Goal: Transaction & Acquisition: Purchase product/service

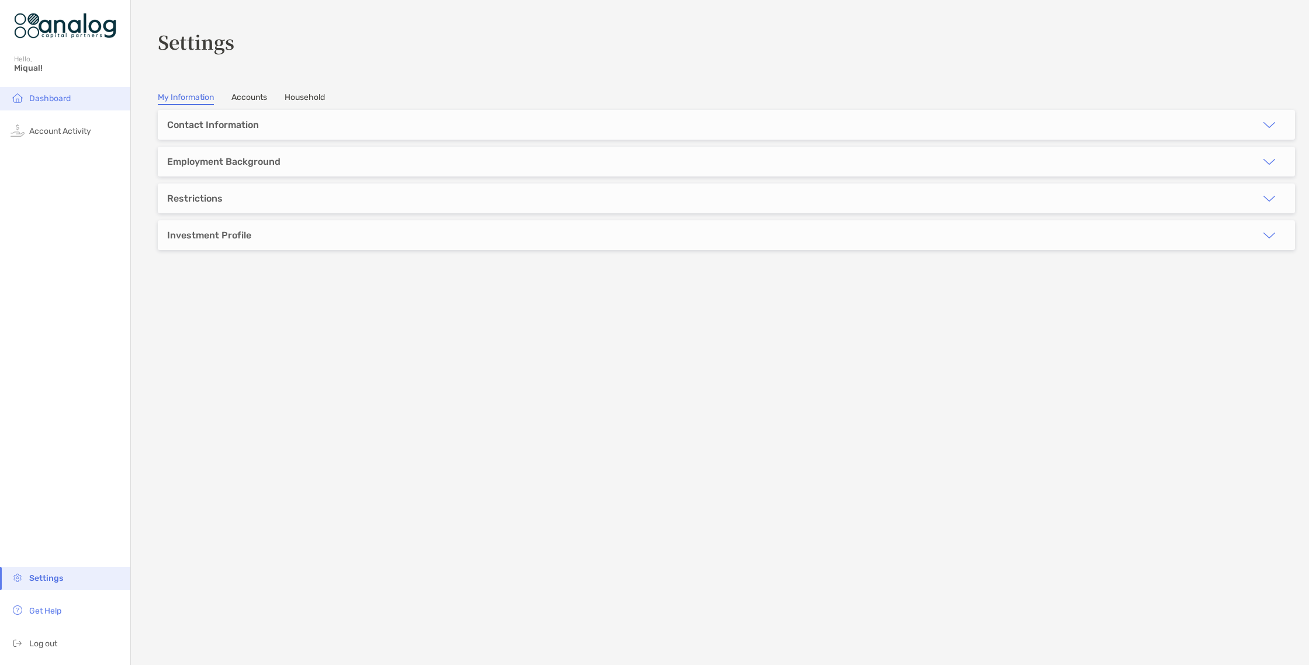
click at [38, 93] on span "Dashboard" at bounding box center [49, 98] width 41 height 10
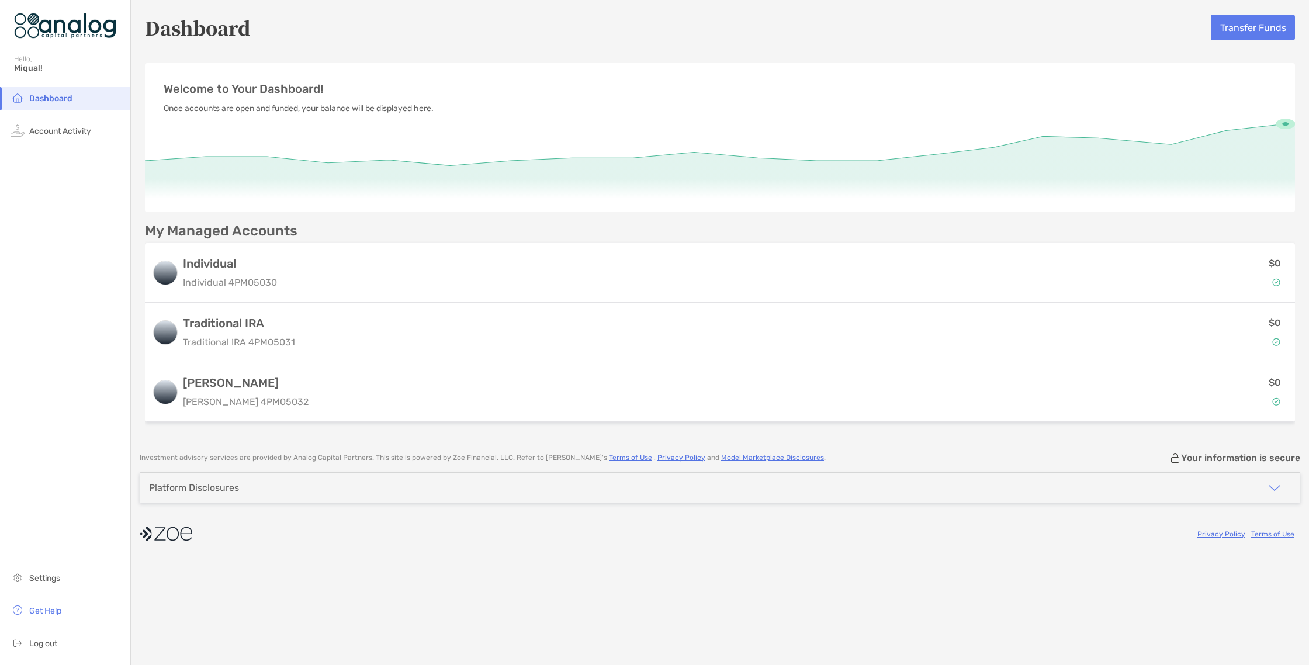
click at [779, 501] on div "Platform Disclosures" at bounding box center [720, 488] width 1160 height 30
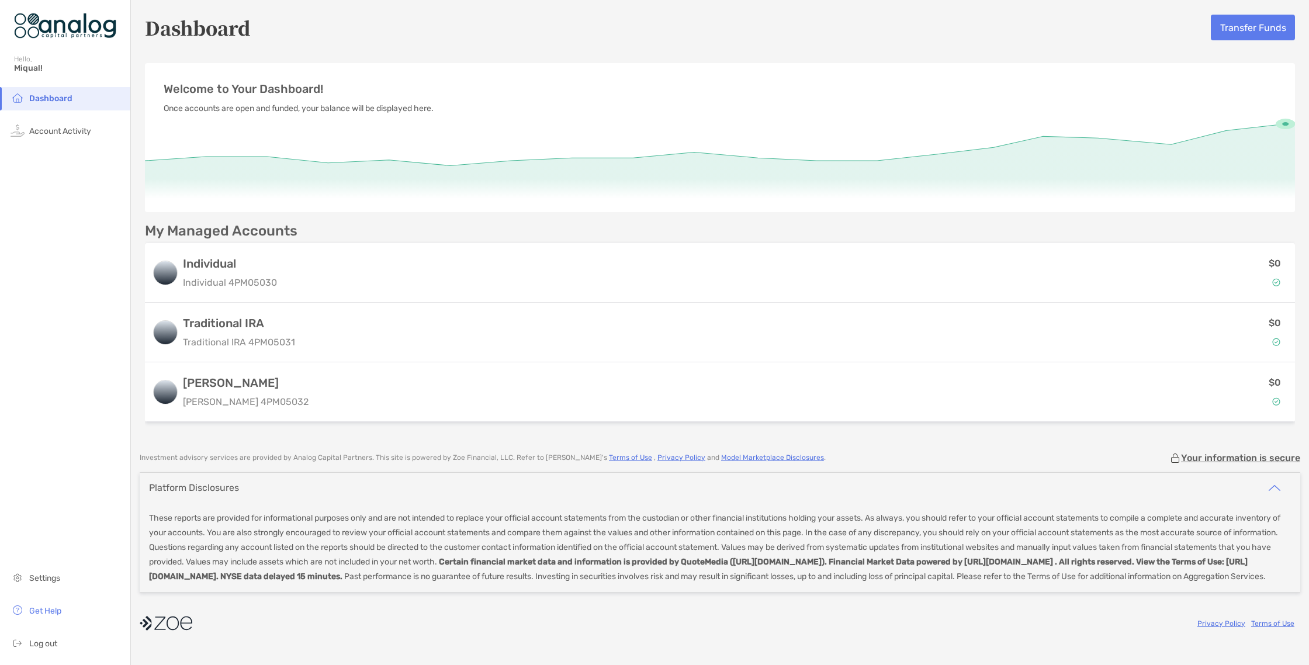
click at [777, 498] on div "Platform Disclosures" at bounding box center [720, 488] width 1160 height 30
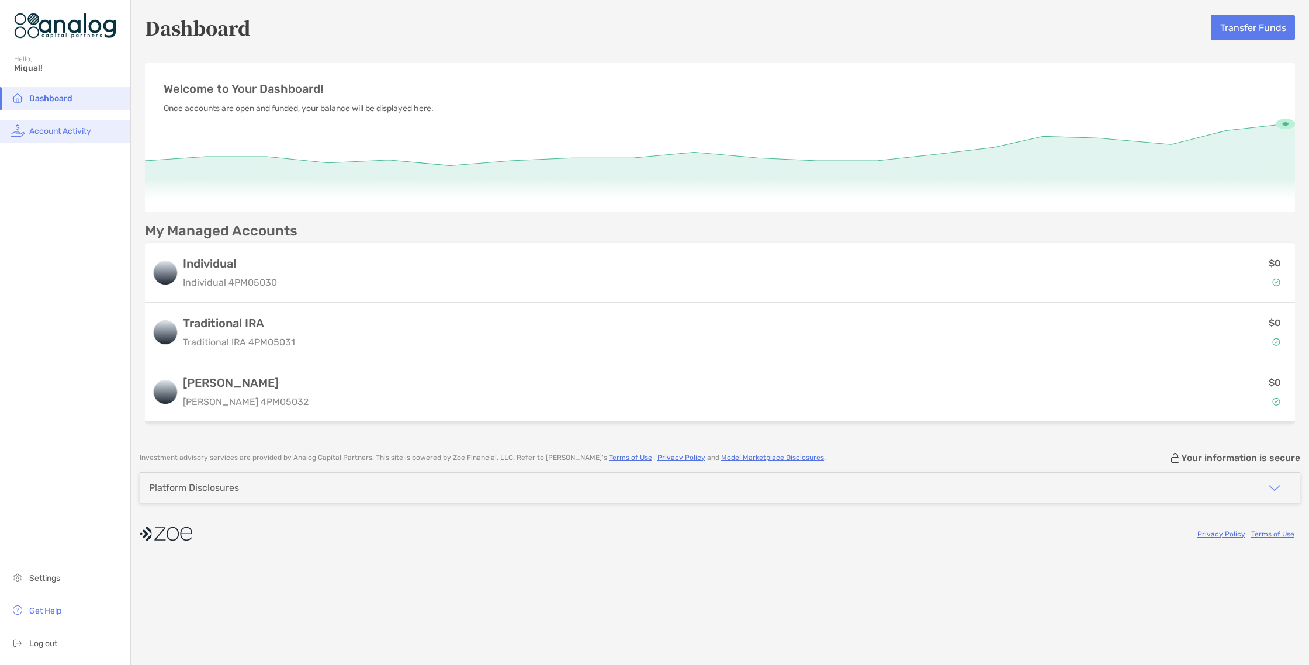
click at [50, 132] on span "Account Activity" at bounding box center [60, 131] width 62 height 10
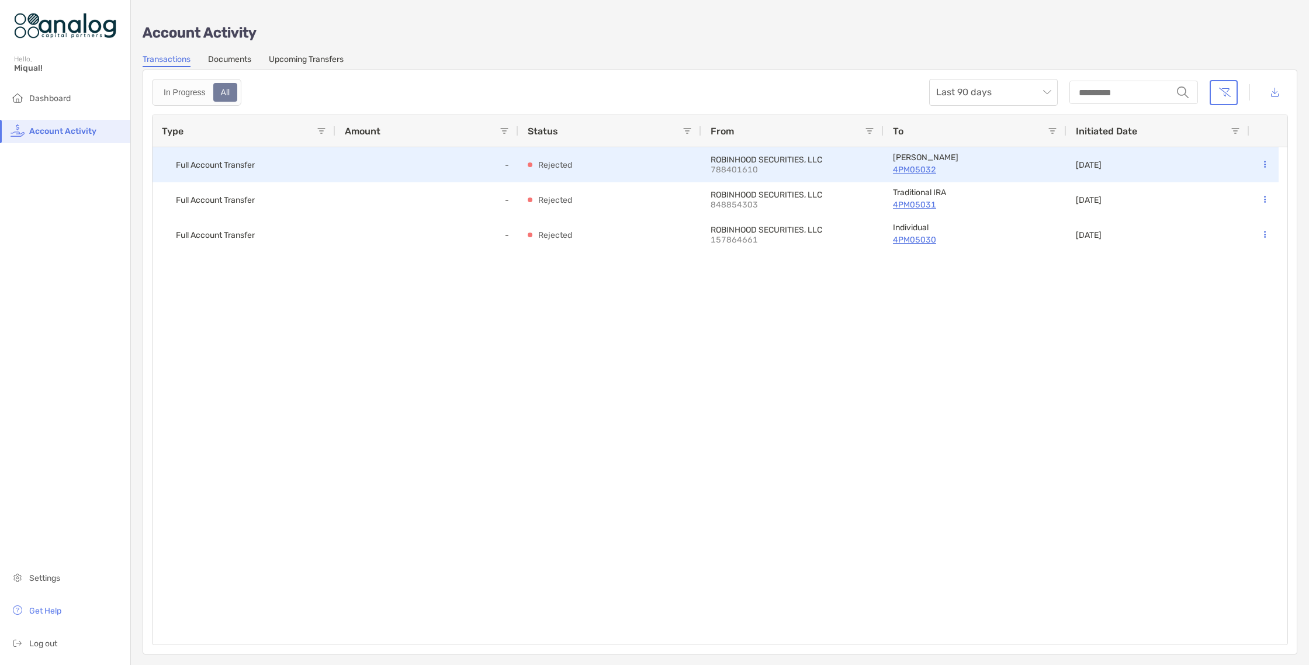
click at [551, 168] on p "Rejected" at bounding box center [555, 165] width 34 height 15
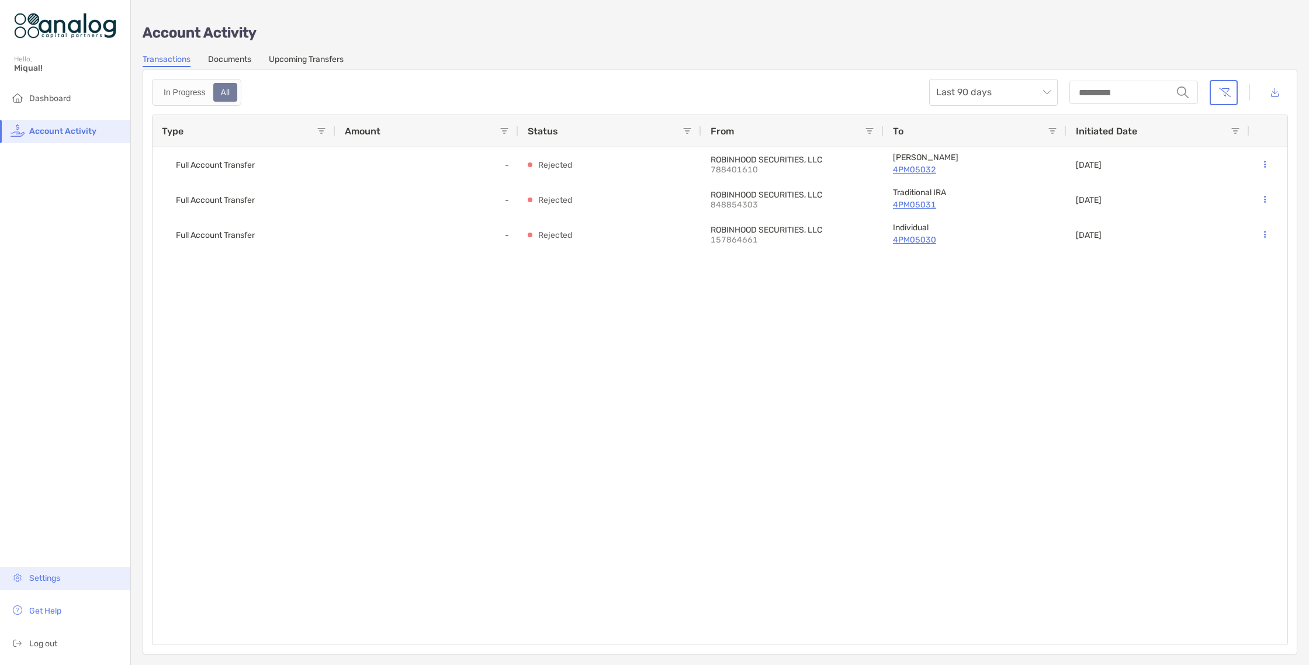
click at [42, 584] on li "Settings" at bounding box center [65, 578] width 130 height 23
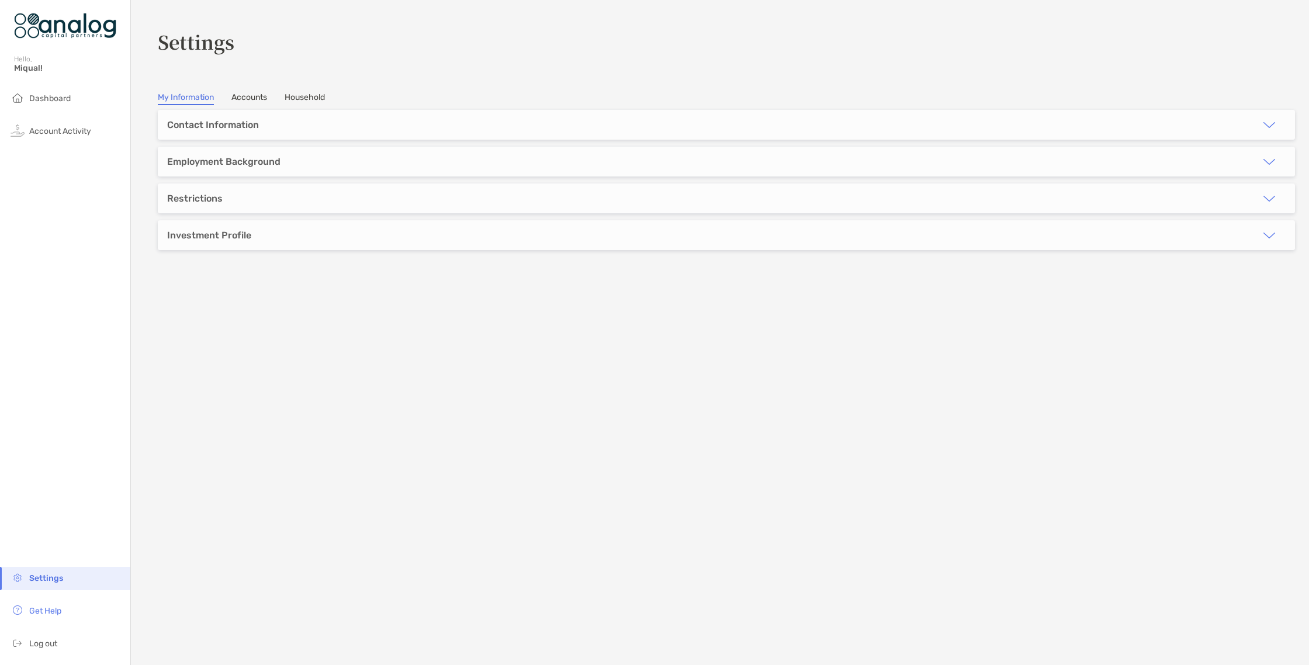
type input "***"
type input "**********"
click at [245, 156] on div "Employment Background" at bounding box center [223, 161] width 113 height 11
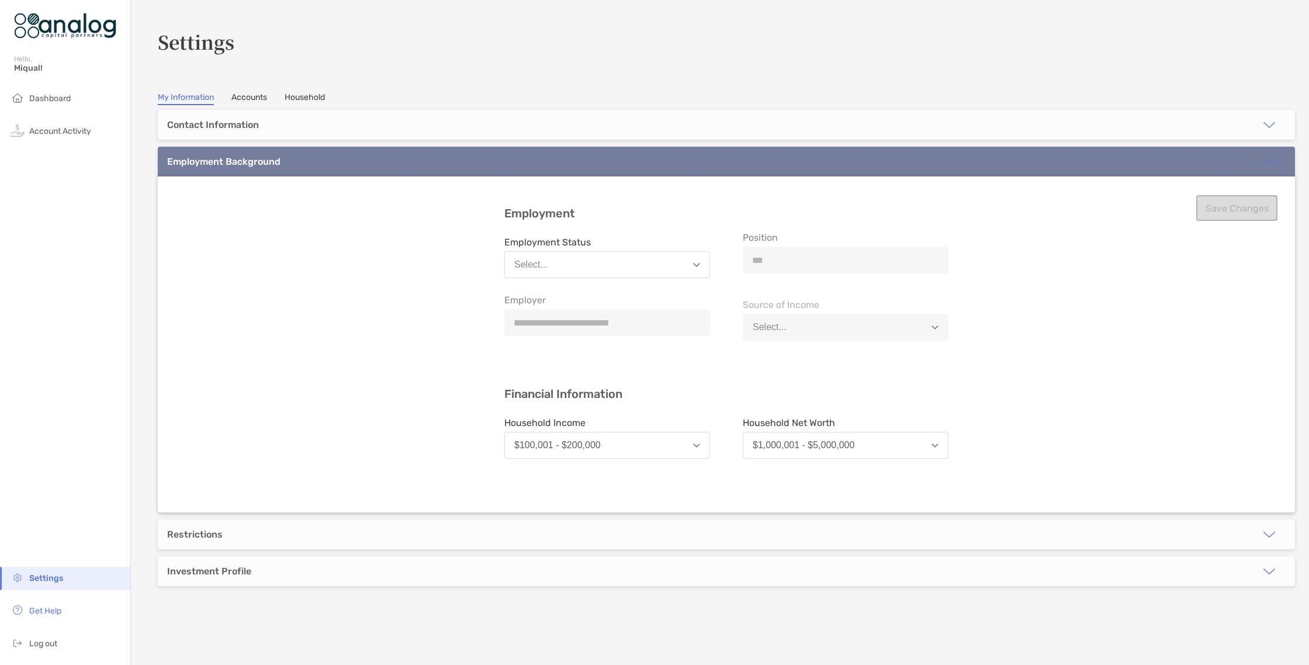
click at [581, 261] on button "Select..." at bounding box center [607, 264] width 206 height 27
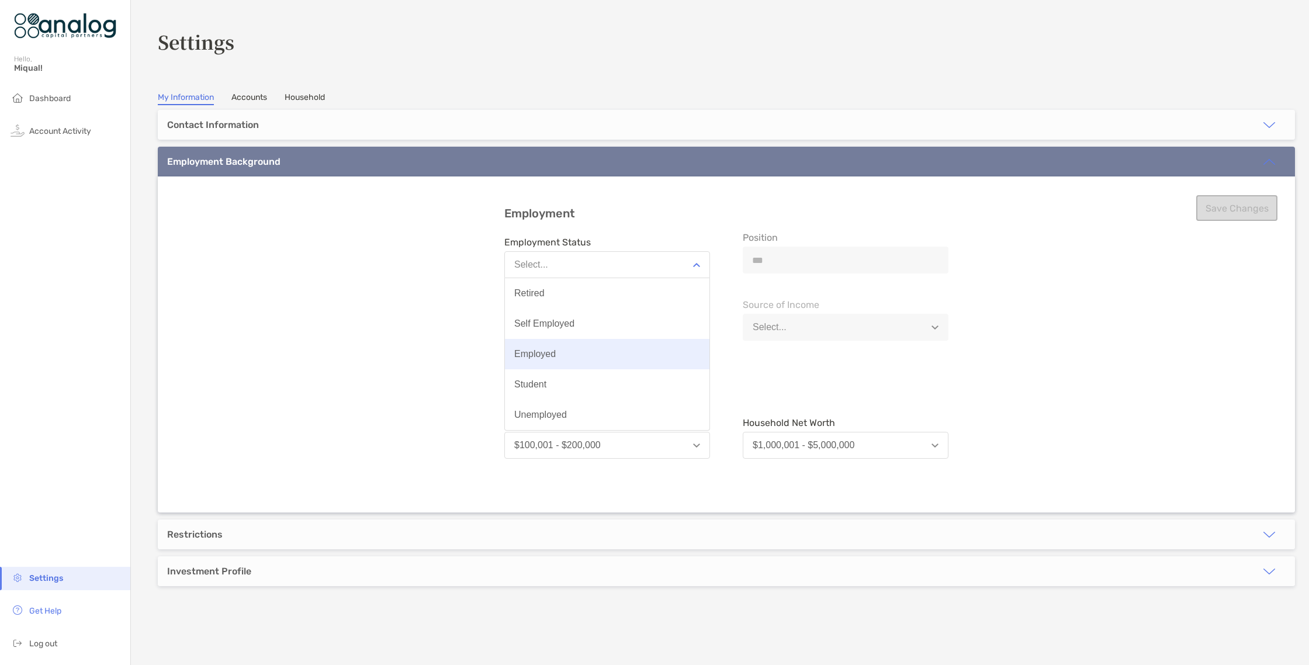
click at [571, 359] on button "Employed" at bounding box center [607, 354] width 204 height 30
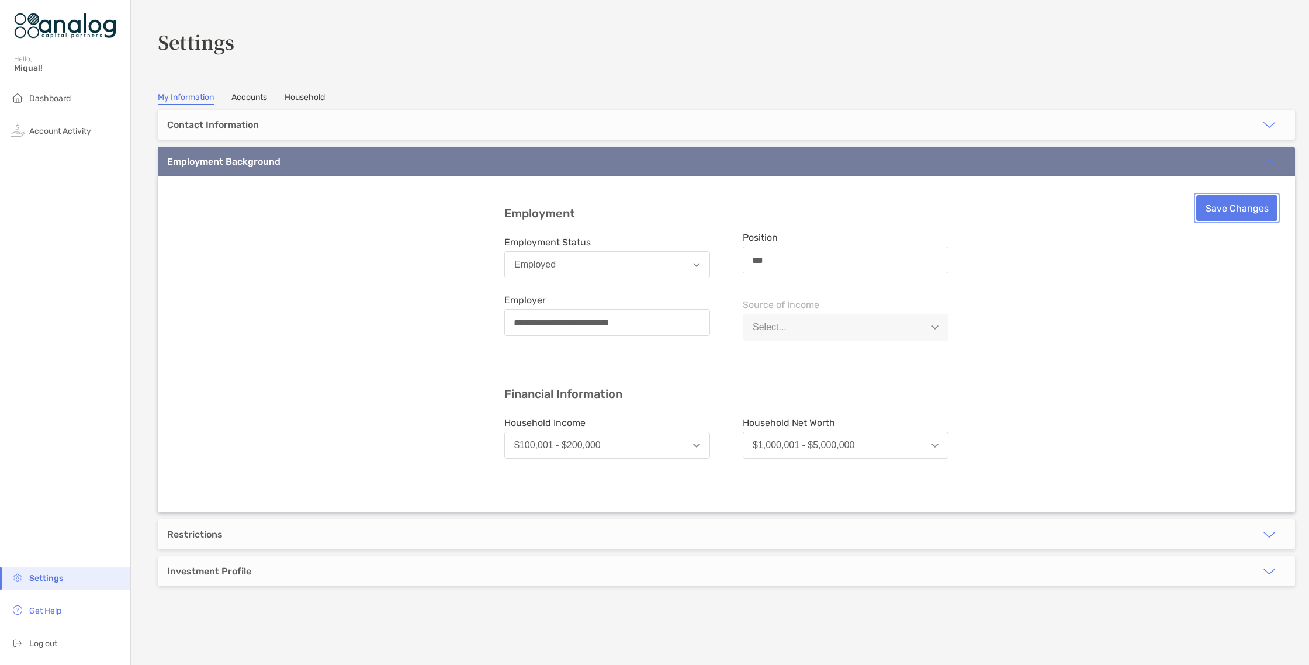
click at [1203, 220] on button "Save Changes" at bounding box center [1236, 208] width 81 height 26
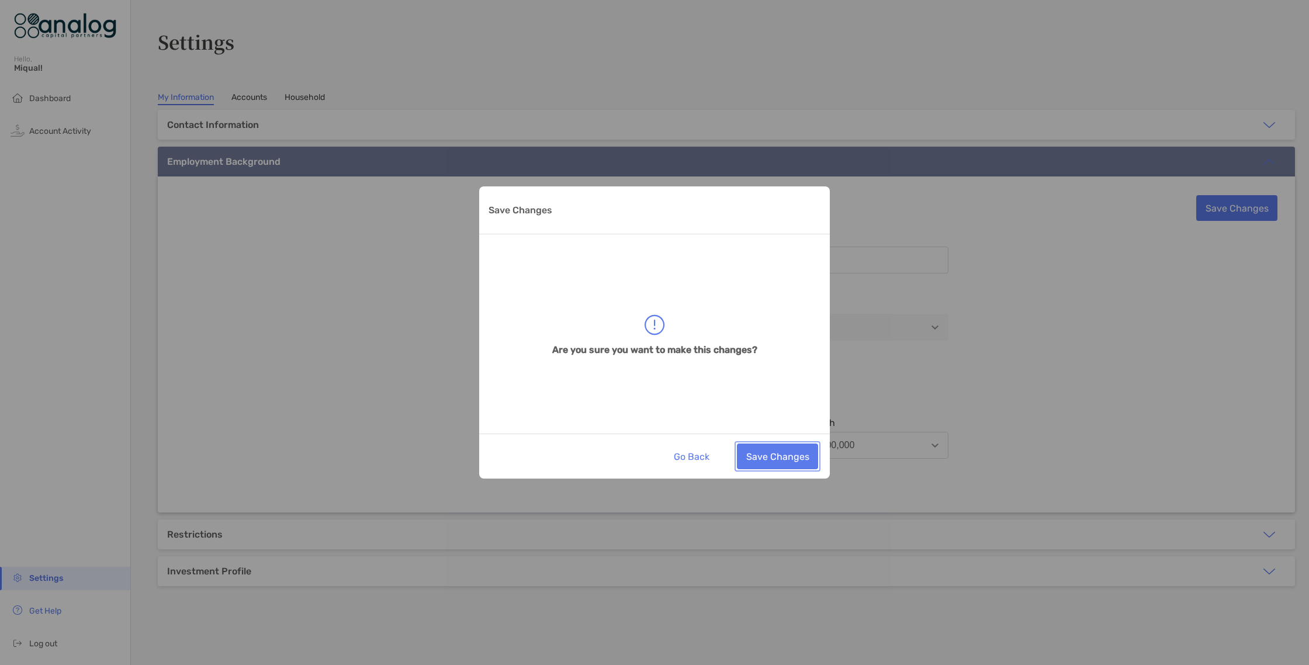
click at [775, 466] on button "Save Changes" at bounding box center [777, 456] width 81 height 26
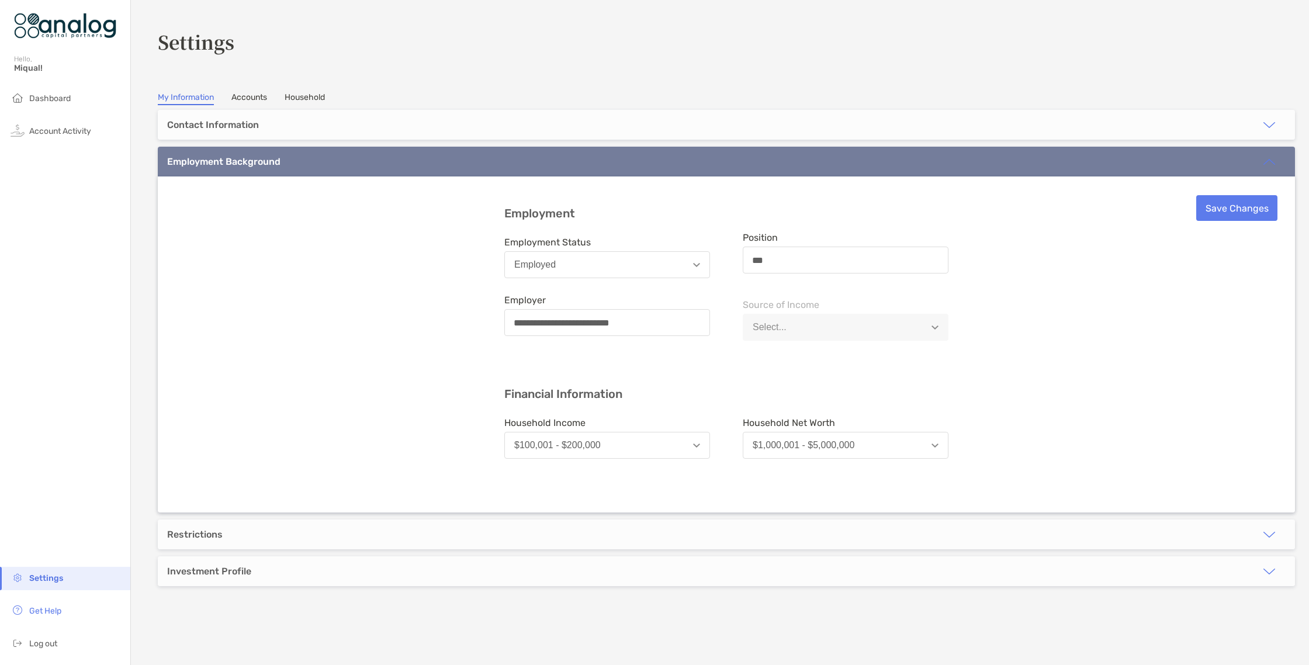
click at [240, 90] on section "**********" at bounding box center [720, 332] width 1178 height 665
click at [241, 95] on link "Accounts" at bounding box center [249, 98] width 36 height 13
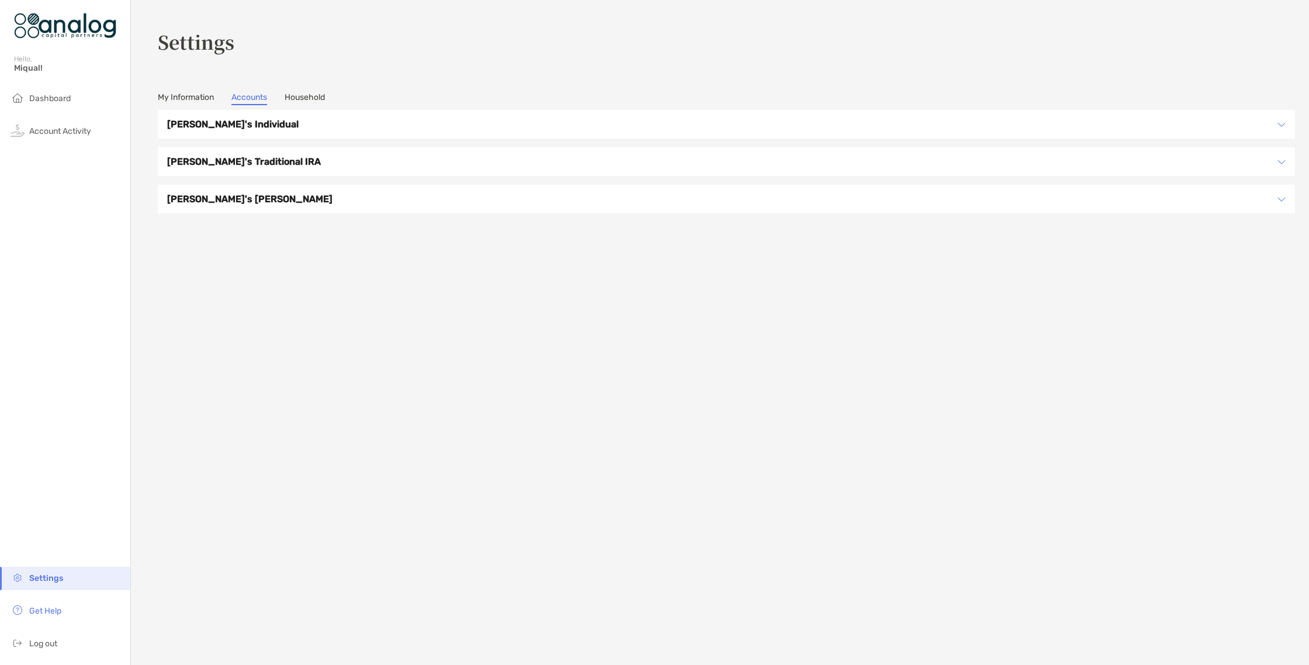
click at [427, 123] on h3 "[PERSON_NAME]'s Individual" at bounding box center [718, 124] width 1103 height 15
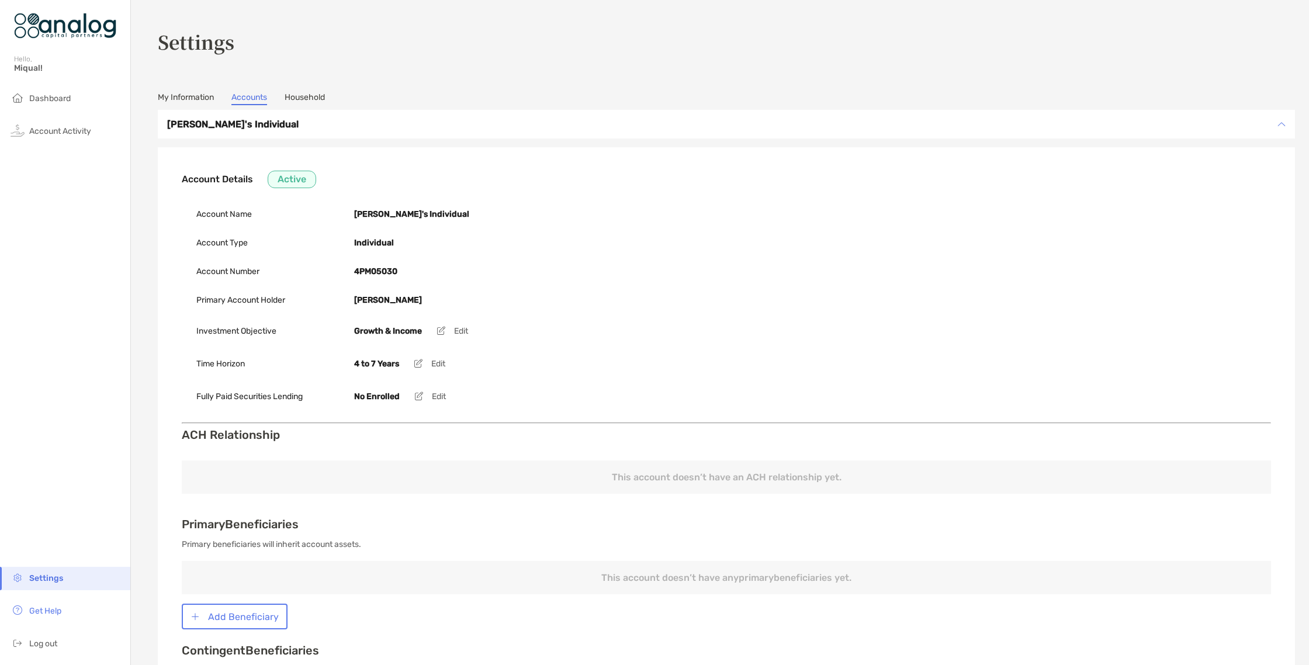
click at [308, 102] on link "Household" at bounding box center [305, 98] width 40 height 13
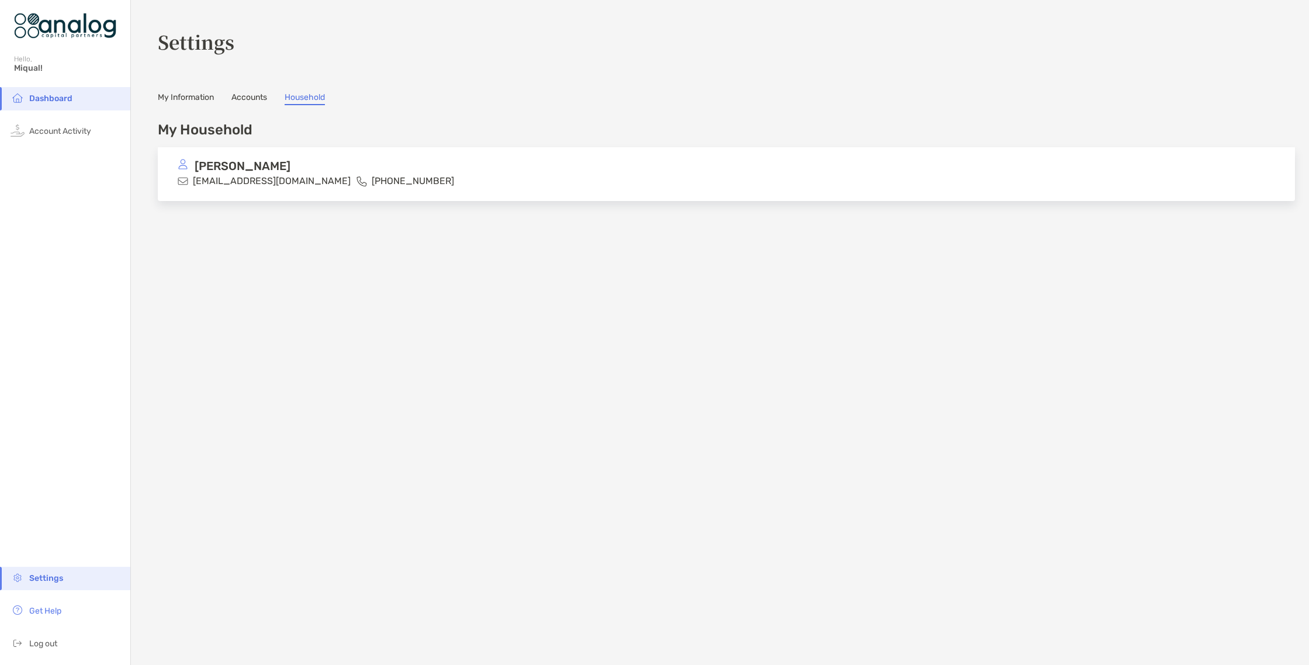
click at [197, 102] on link "My Information" at bounding box center [186, 98] width 56 height 13
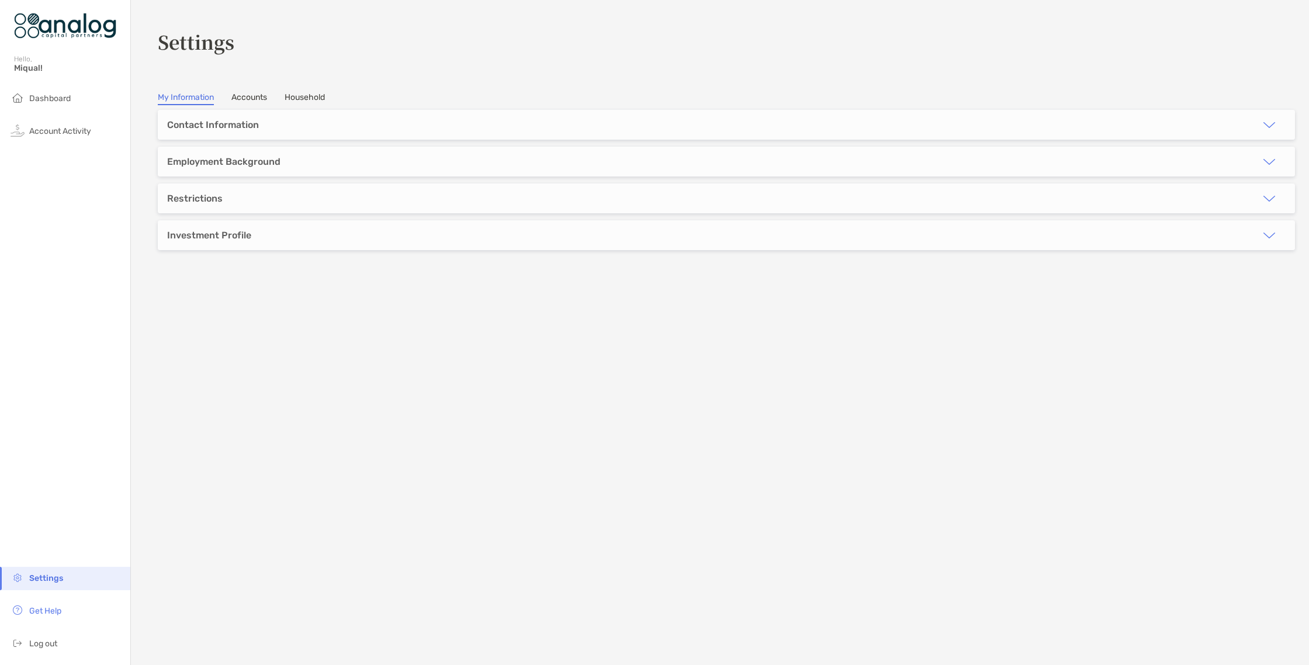
click at [366, 227] on div "Investment Profile" at bounding box center [726, 235] width 1137 height 30
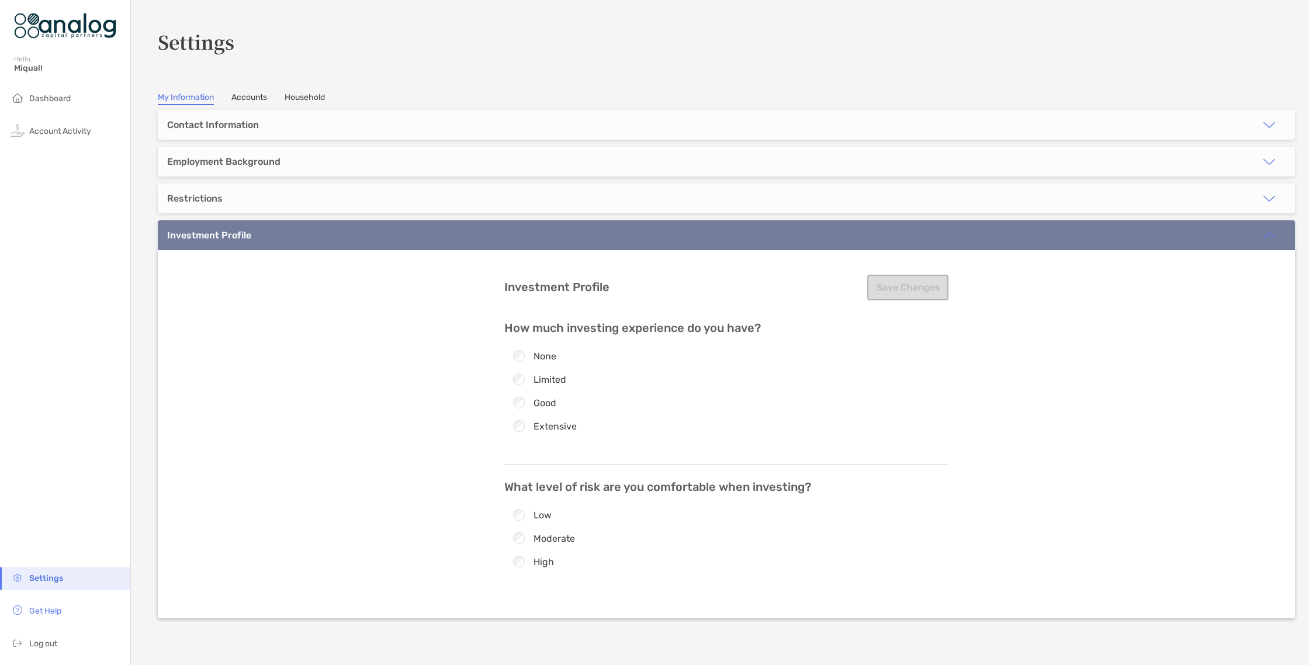
click at [345, 204] on div "Restrictions" at bounding box center [726, 198] width 1137 height 30
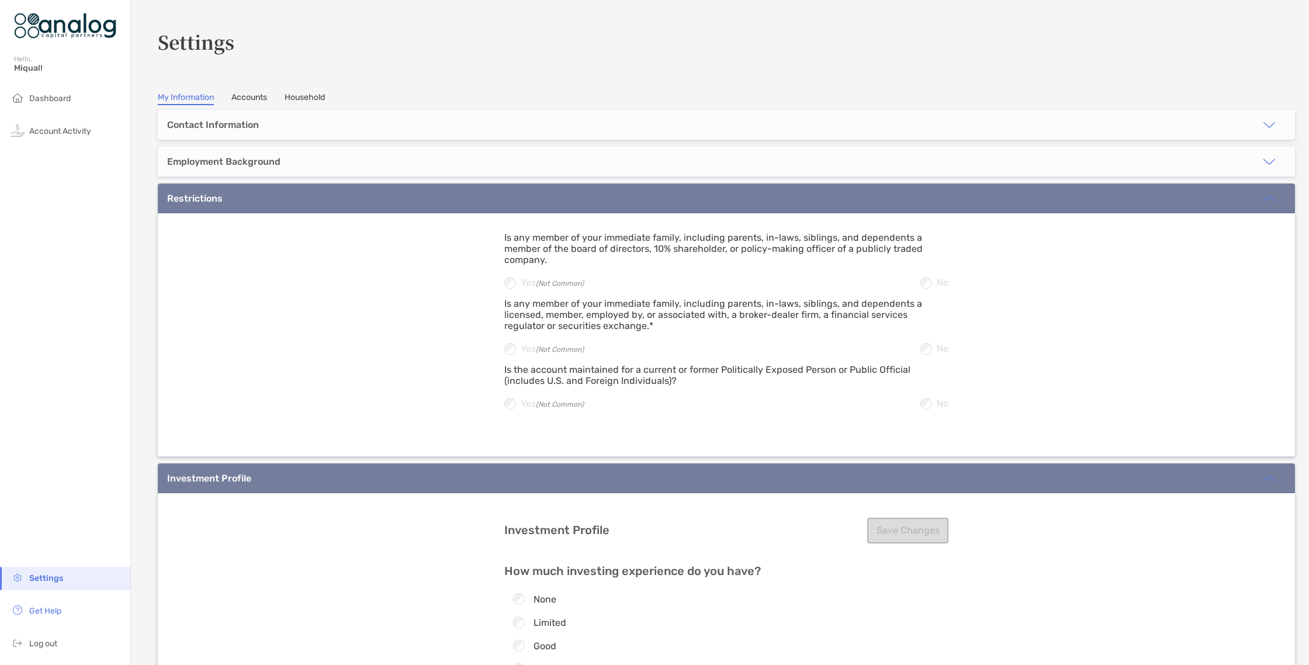
click at [357, 165] on div "Employment Background" at bounding box center [726, 162] width 1137 height 30
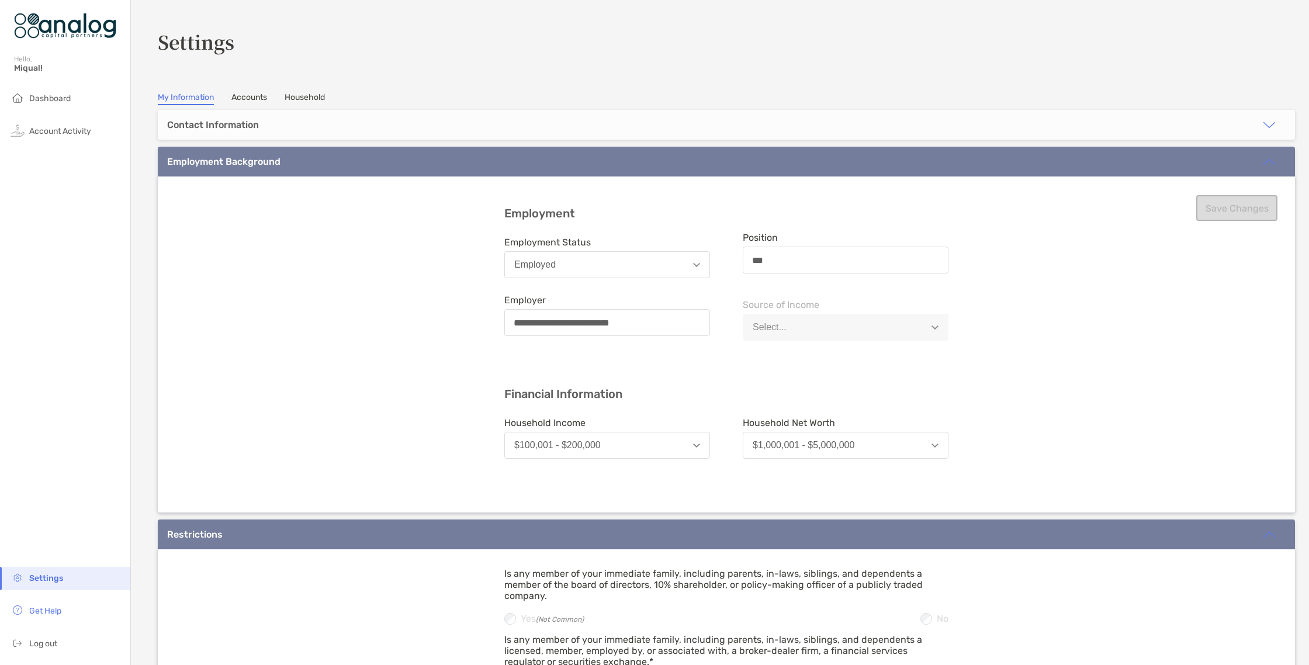
click at [362, 134] on div "Contact Information" at bounding box center [726, 125] width 1137 height 30
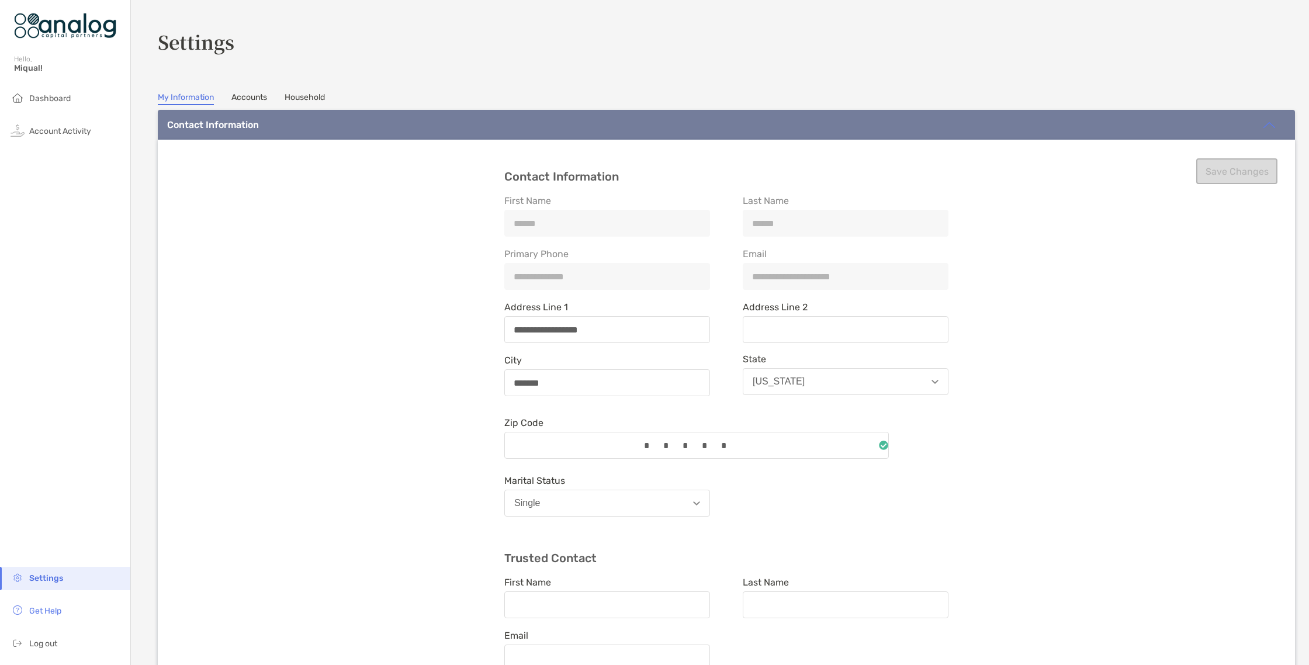
click at [66, 34] on img at bounding box center [65, 26] width 102 height 42
click at [40, 105] on li "Dashboard" at bounding box center [65, 98] width 130 height 23
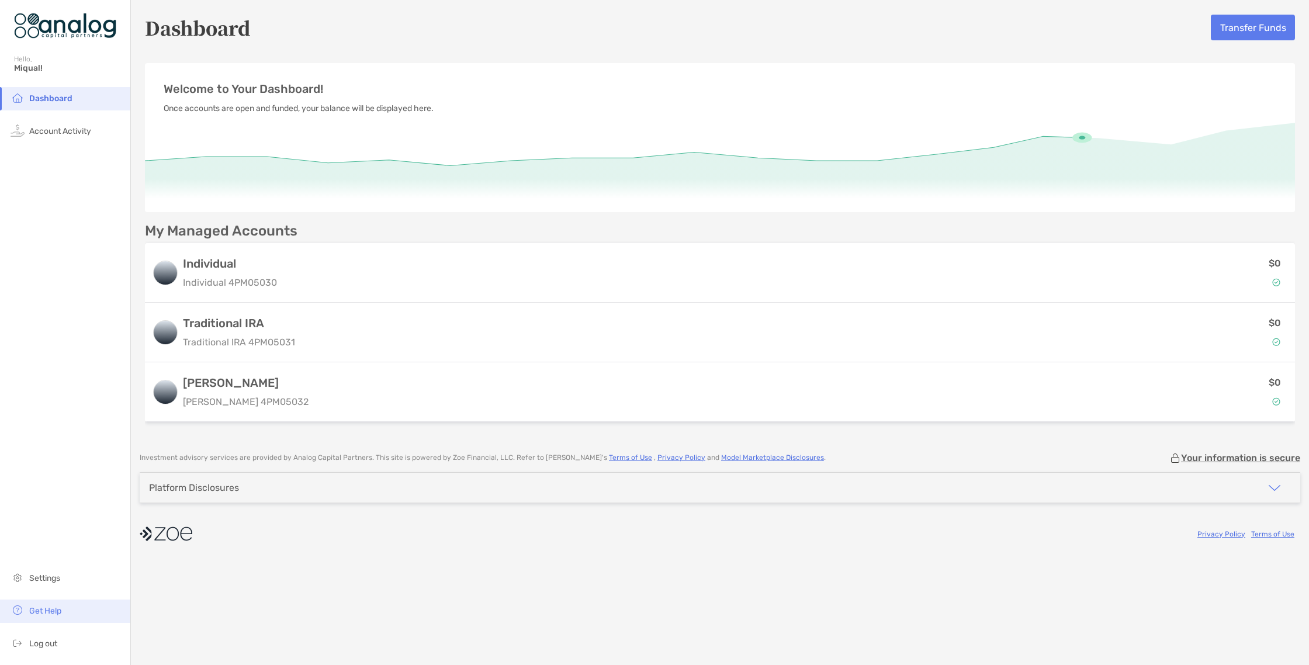
click at [62, 613] on li "Get Help" at bounding box center [65, 610] width 130 height 23
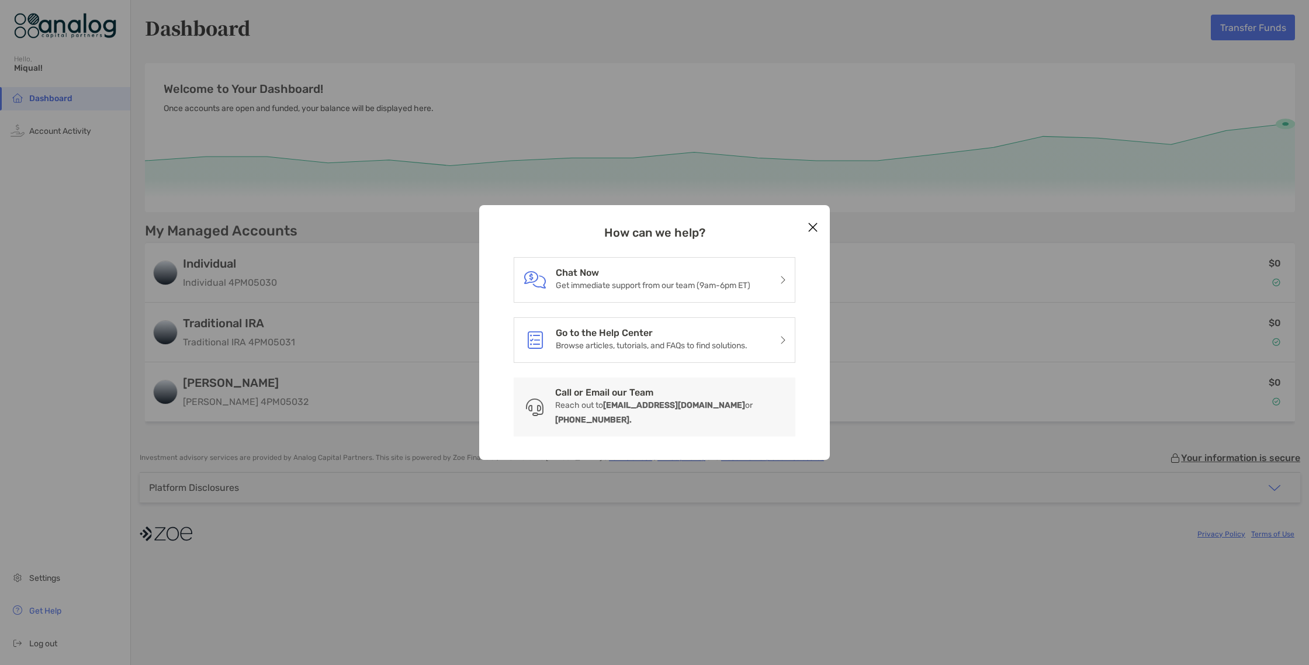
click at [818, 235] on button "Close modal" at bounding box center [813, 228] width 18 height 18
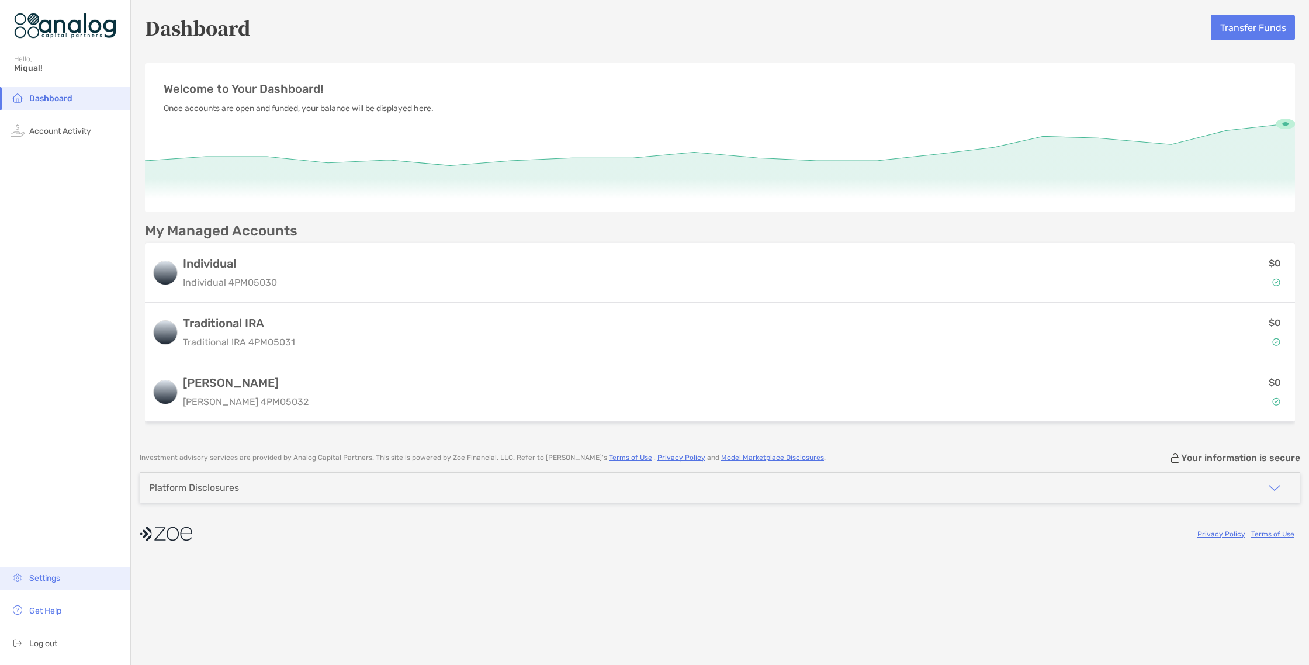
click at [21, 582] on img at bounding box center [18, 577] width 14 height 14
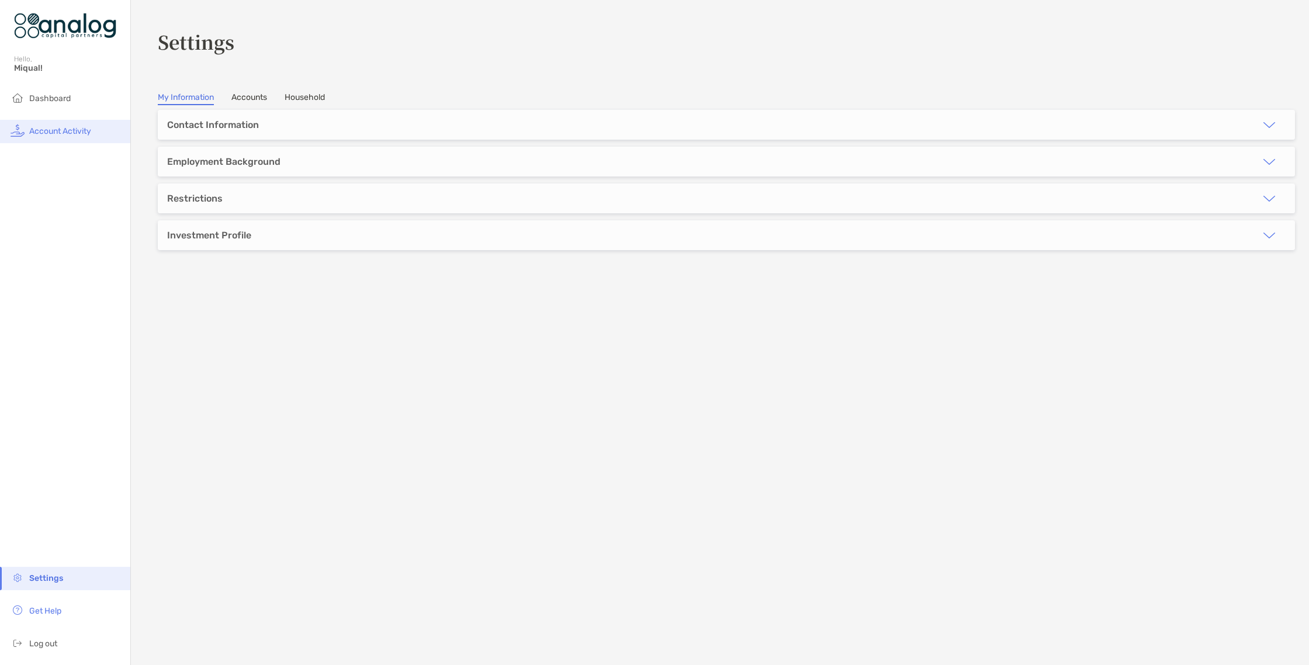
click at [86, 130] on span "Account Activity" at bounding box center [60, 131] width 62 height 10
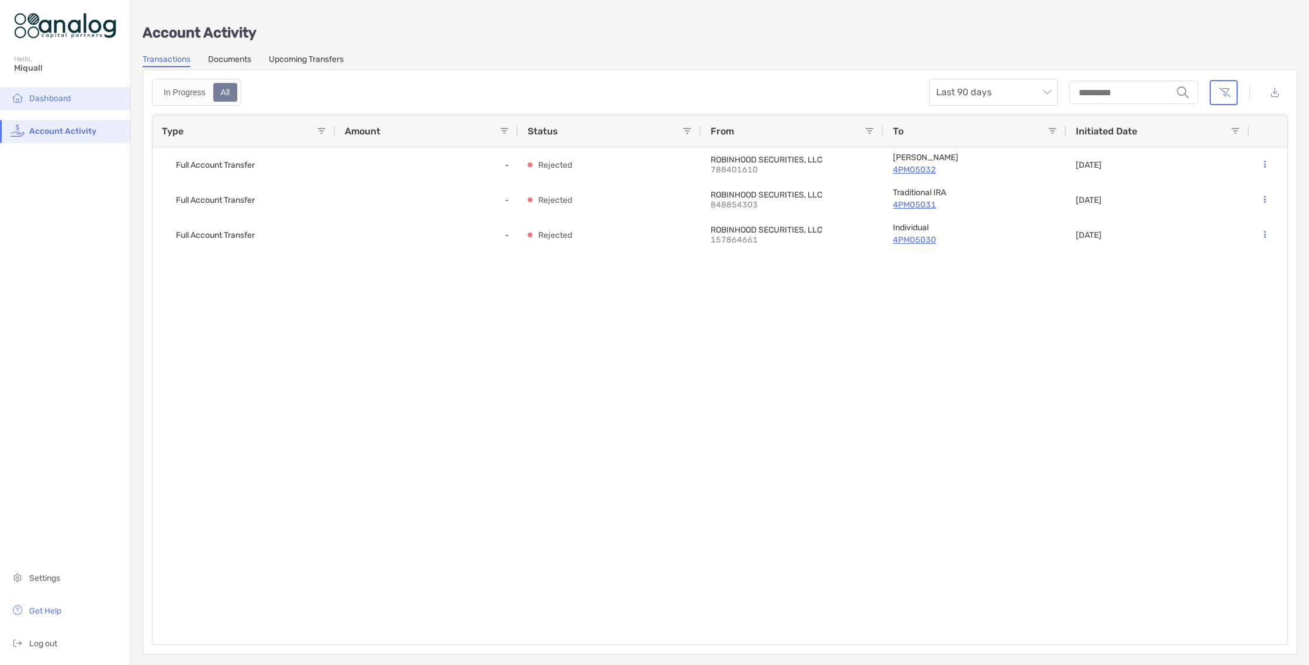
click at [68, 97] on span "Dashboard" at bounding box center [49, 98] width 41 height 10
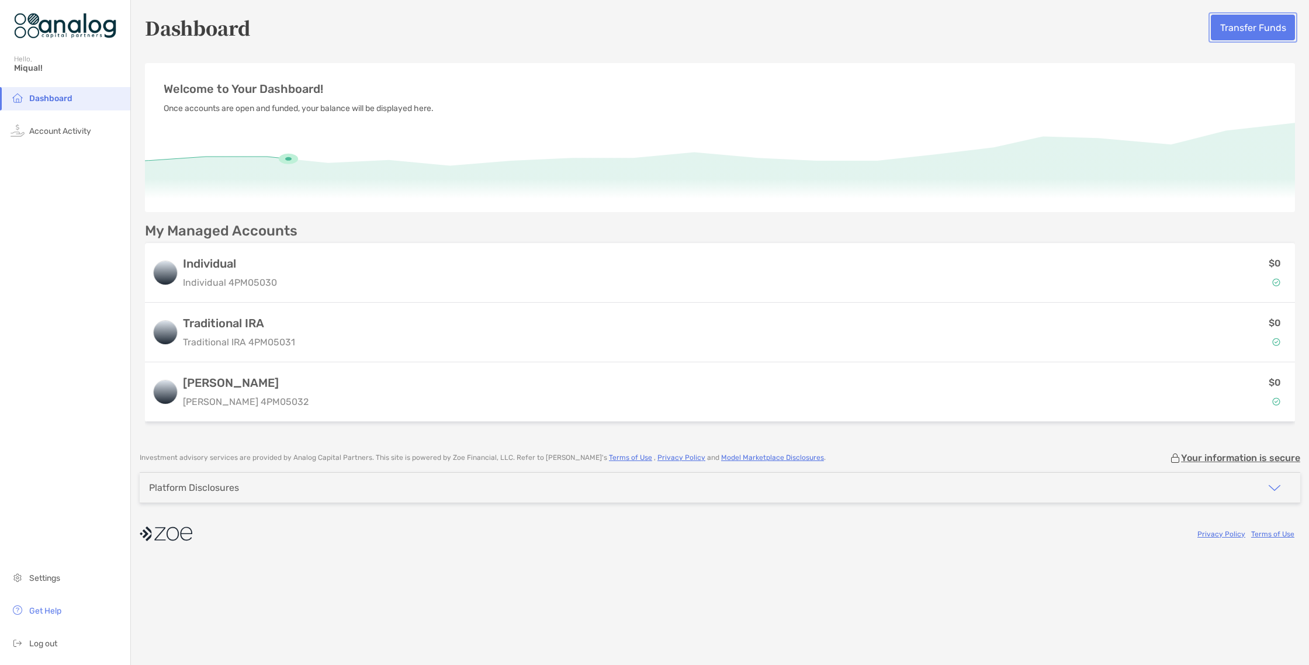
click at [1229, 20] on button "Transfer Funds" at bounding box center [1253, 28] width 84 height 26
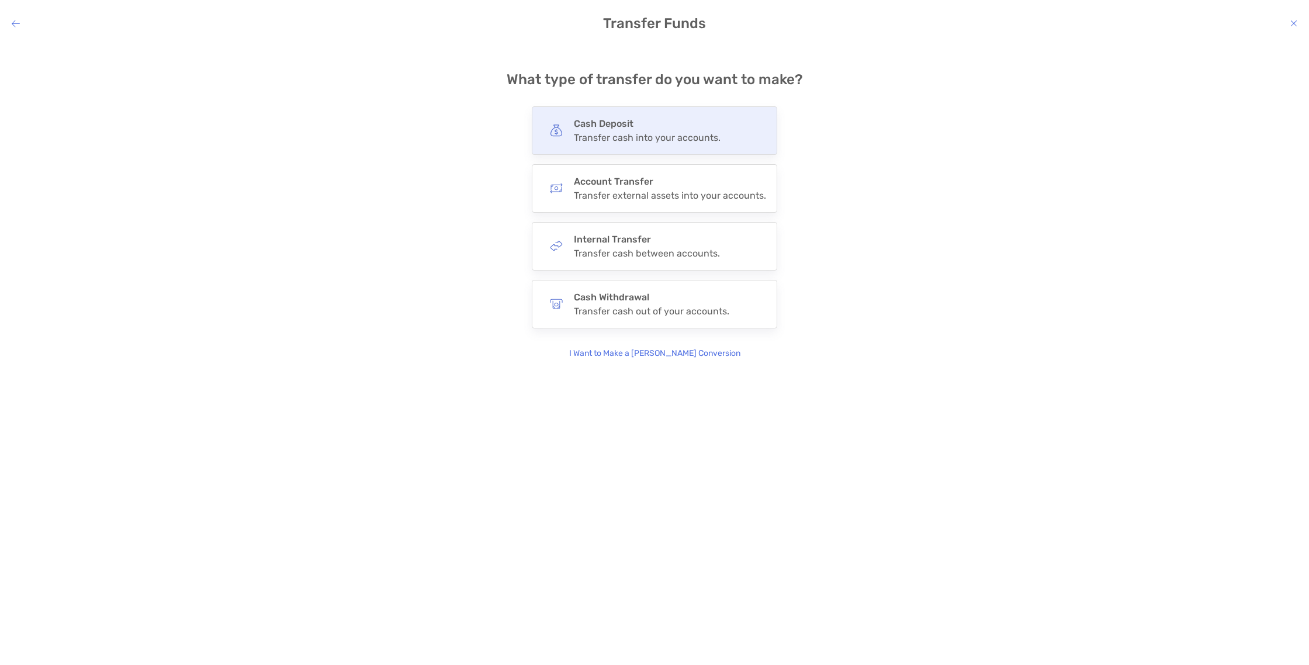
click at [687, 147] on div "Cash Deposit Transfer cash into your accounts." at bounding box center [654, 130] width 245 height 48
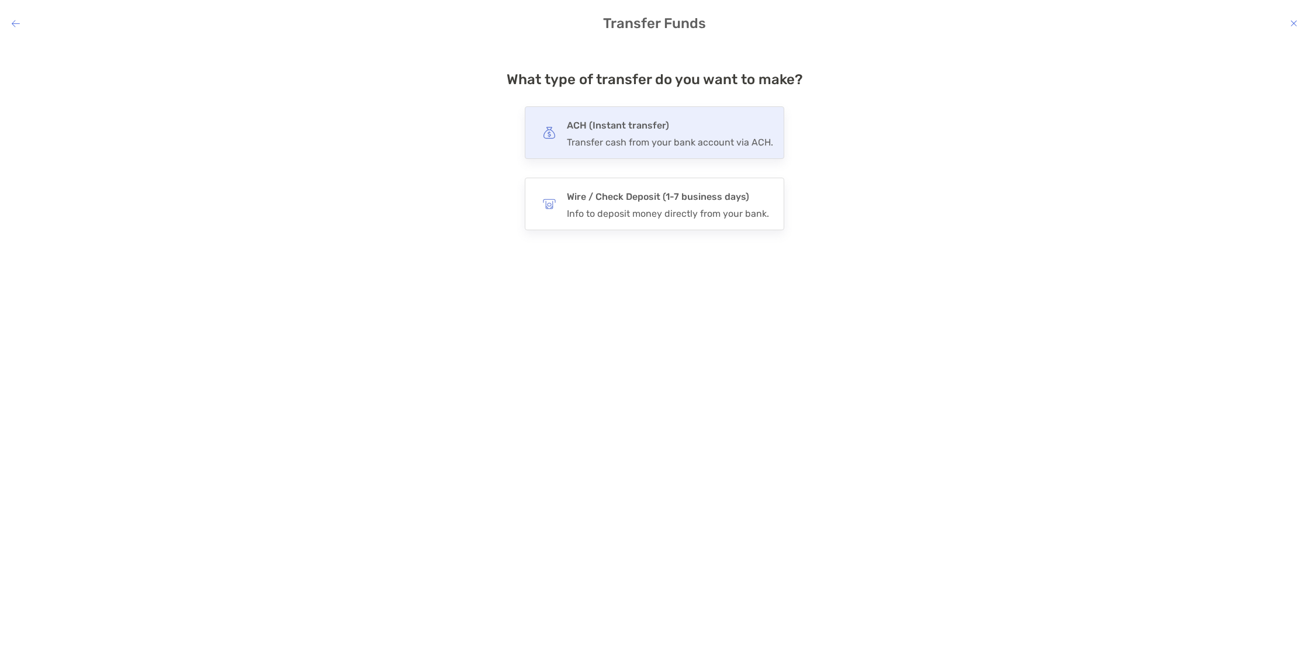
click at [739, 148] on div "ACH (Instant transfer) Transfer cash from your bank account via ACH." at bounding box center [654, 132] width 259 height 53
click at [0, 0] on input "***" at bounding box center [0, 0] width 0 height 0
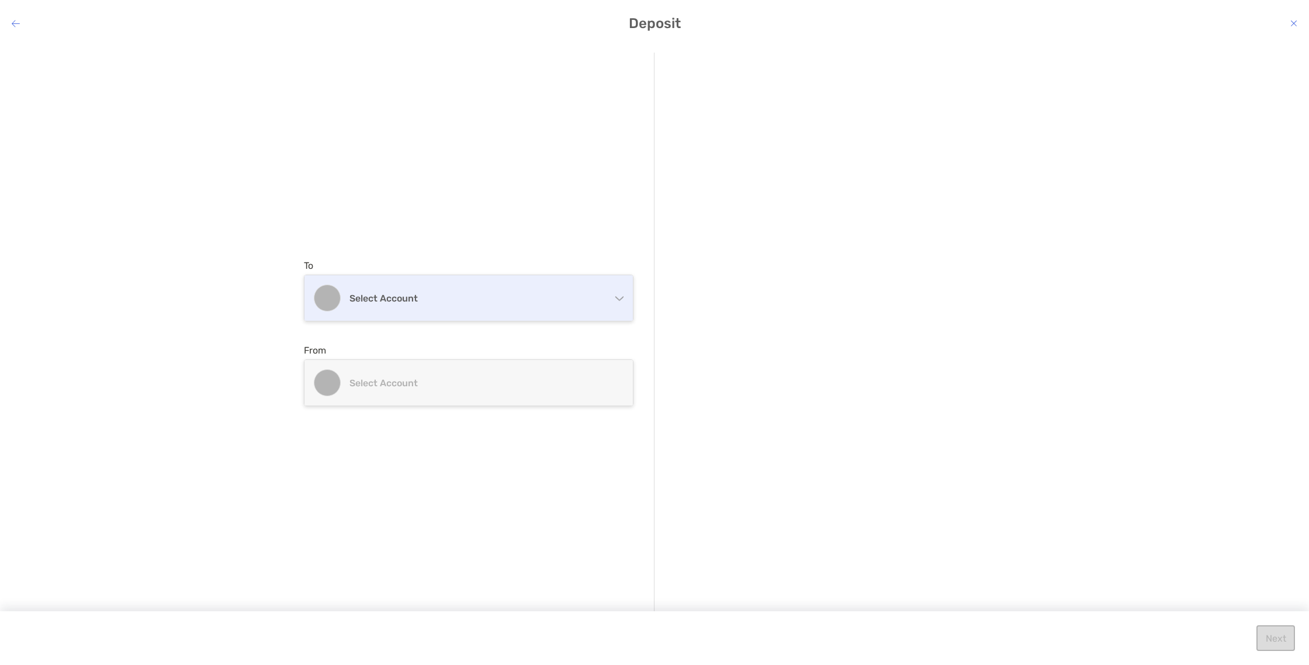
click at [536, 291] on div "Select account" at bounding box center [468, 298] width 328 height 46
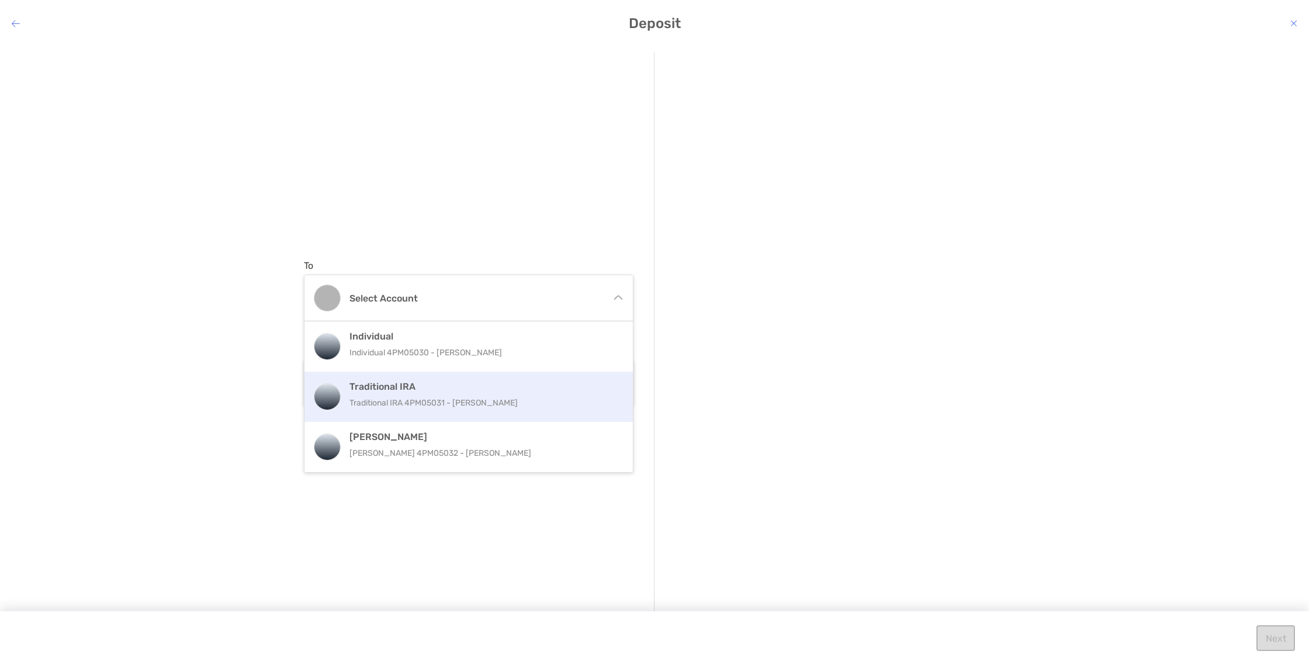
click at [488, 373] on div "Traditional IRA Traditional IRA 4PM05031 - [PERSON_NAME]" at bounding box center [468, 397] width 328 height 50
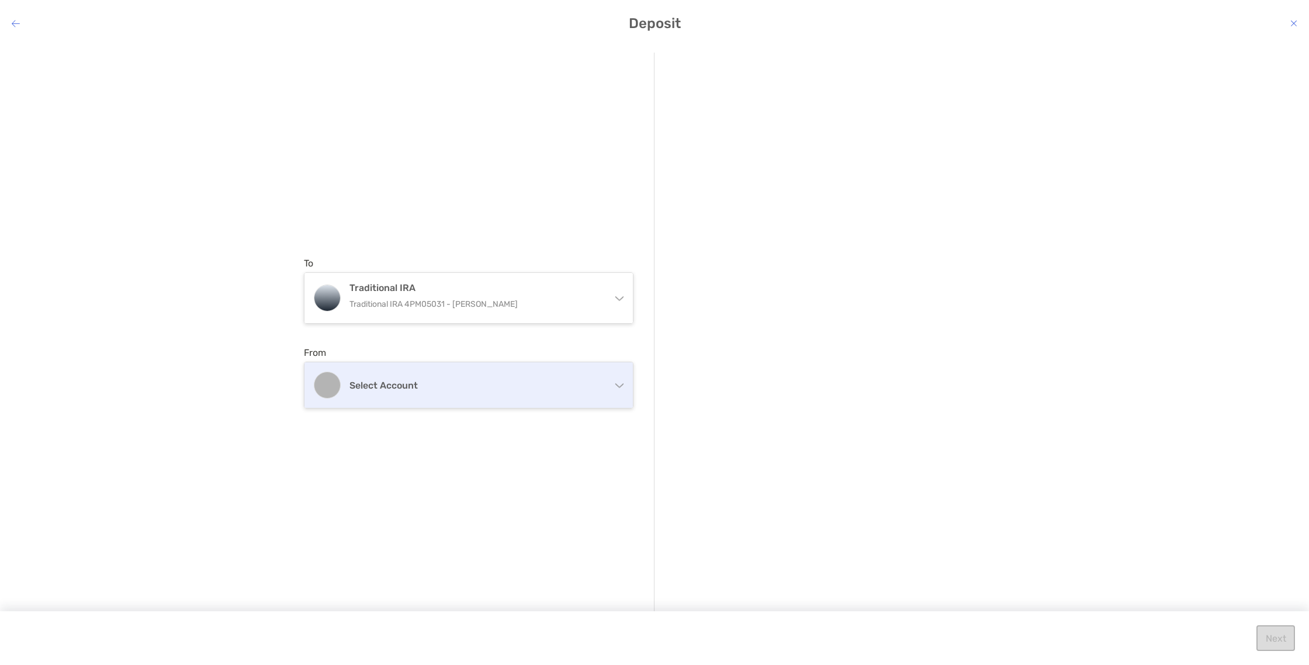
click at [466, 392] on div "Select account" at bounding box center [468, 385] width 328 height 46
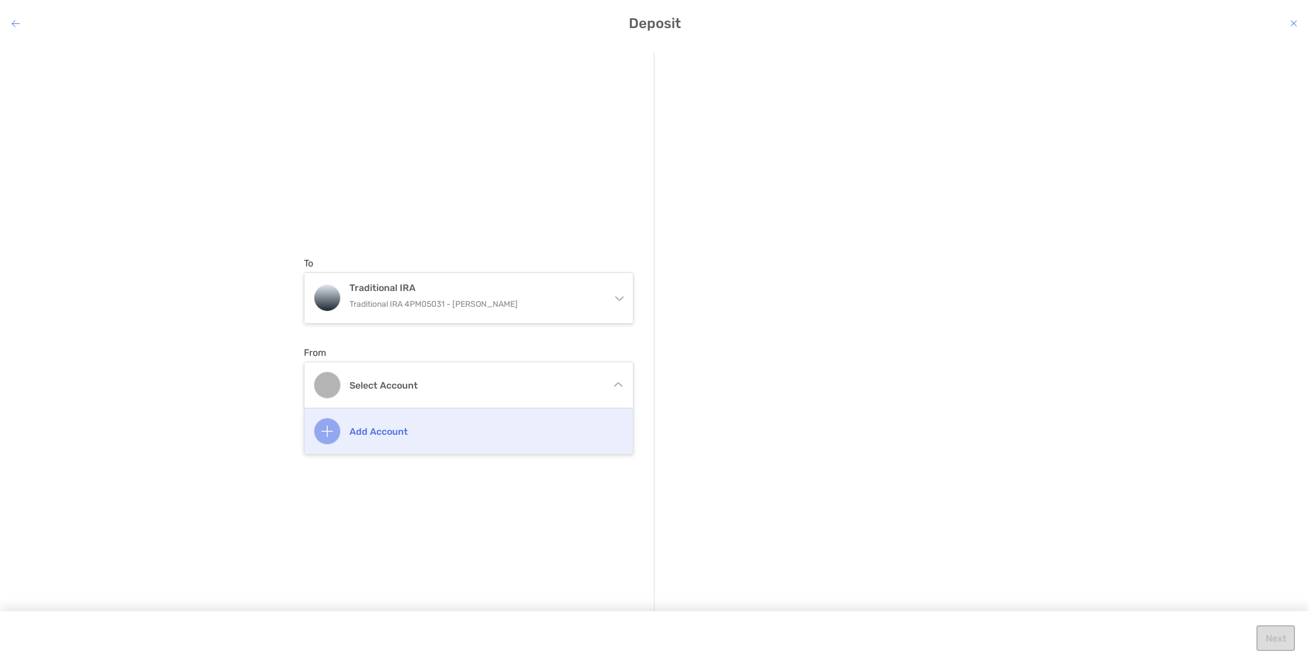
click at [421, 437] on div "Add account" at bounding box center [468, 431] width 328 height 46
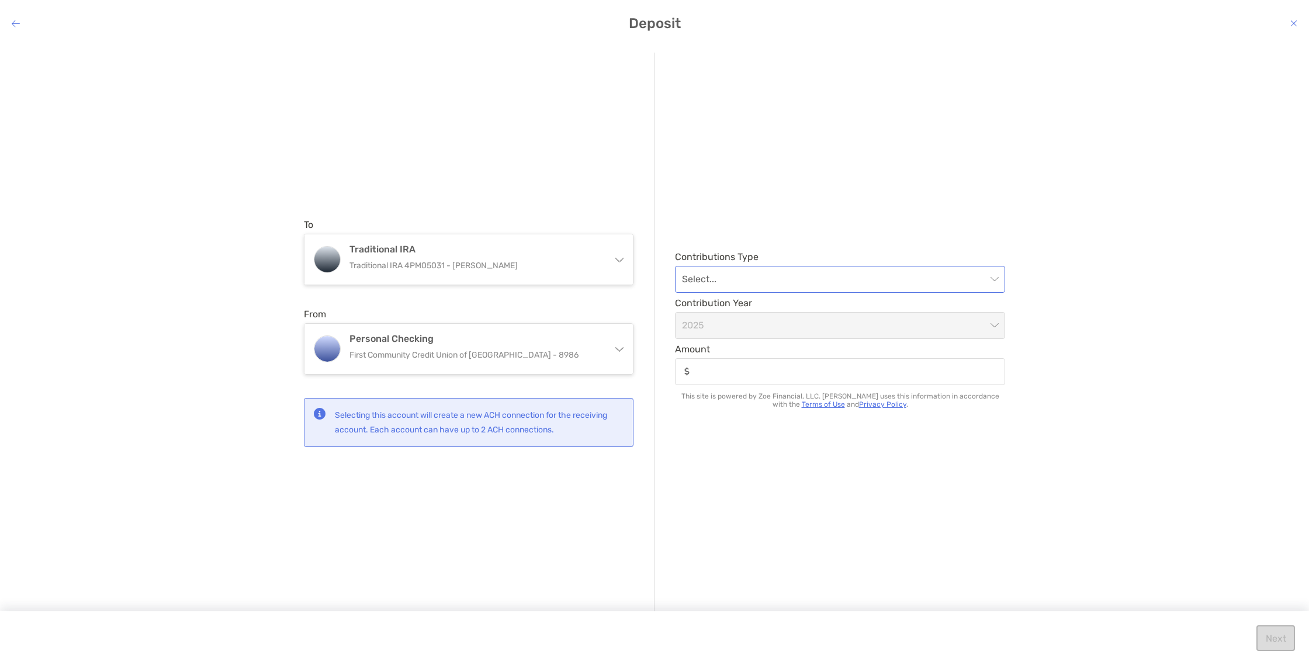
click at [760, 276] on input "modal" at bounding box center [834, 279] width 304 height 26
click at [751, 337] on div "Regular" at bounding box center [839, 343] width 311 height 15
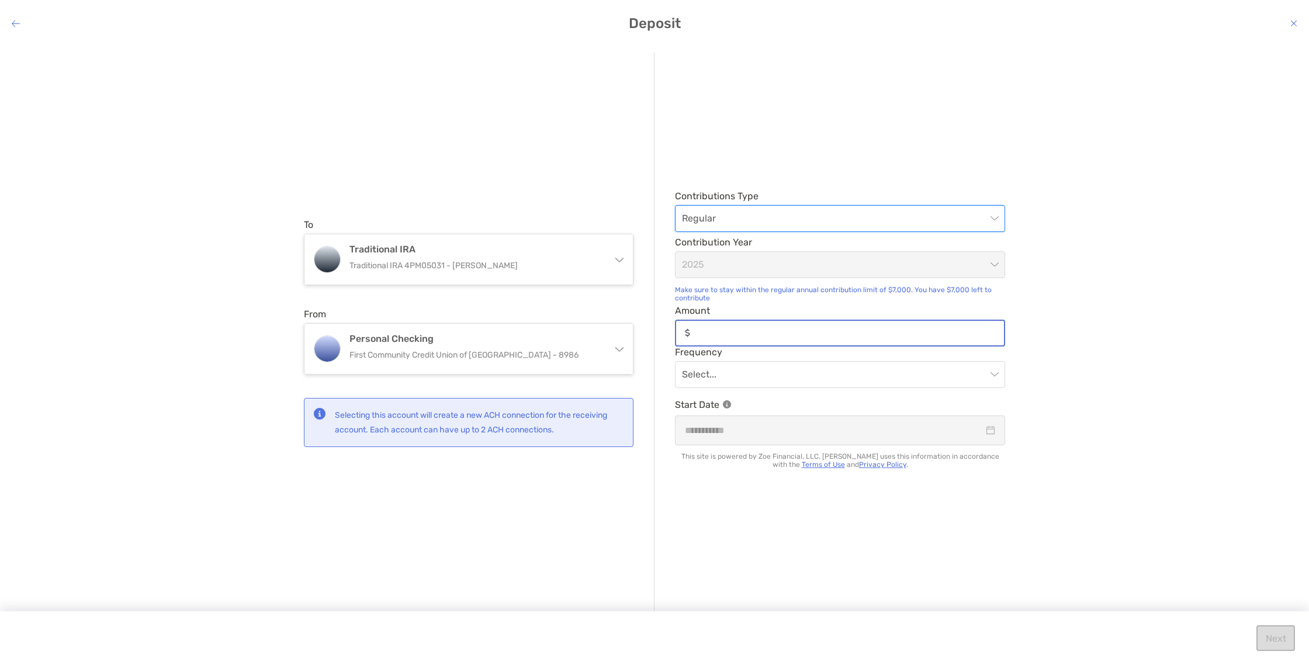
click at [741, 336] on input "Amount" at bounding box center [849, 333] width 309 height 10
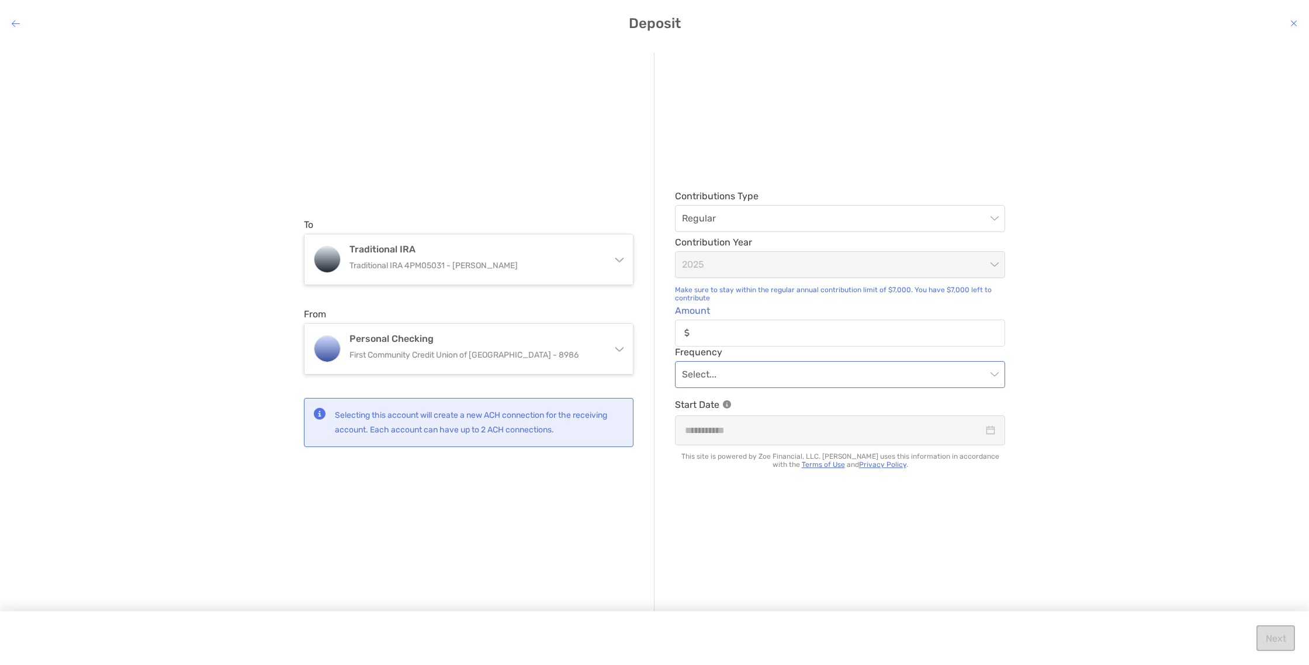
click at [803, 370] on input "modal" at bounding box center [834, 375] width 304 height 26
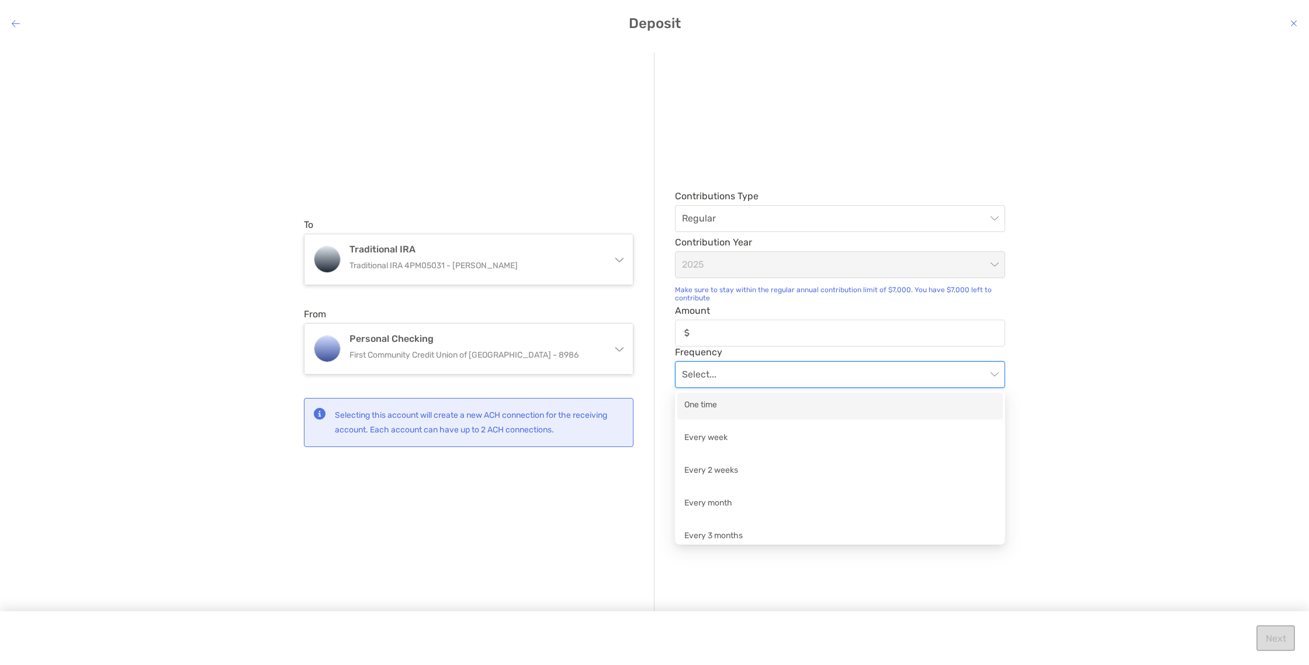
click at [843, 300] on div "Make sure to stay within the regular annual contribution limit of $7,000. You h…" at bounding box center [840, 294] width 330 height 16
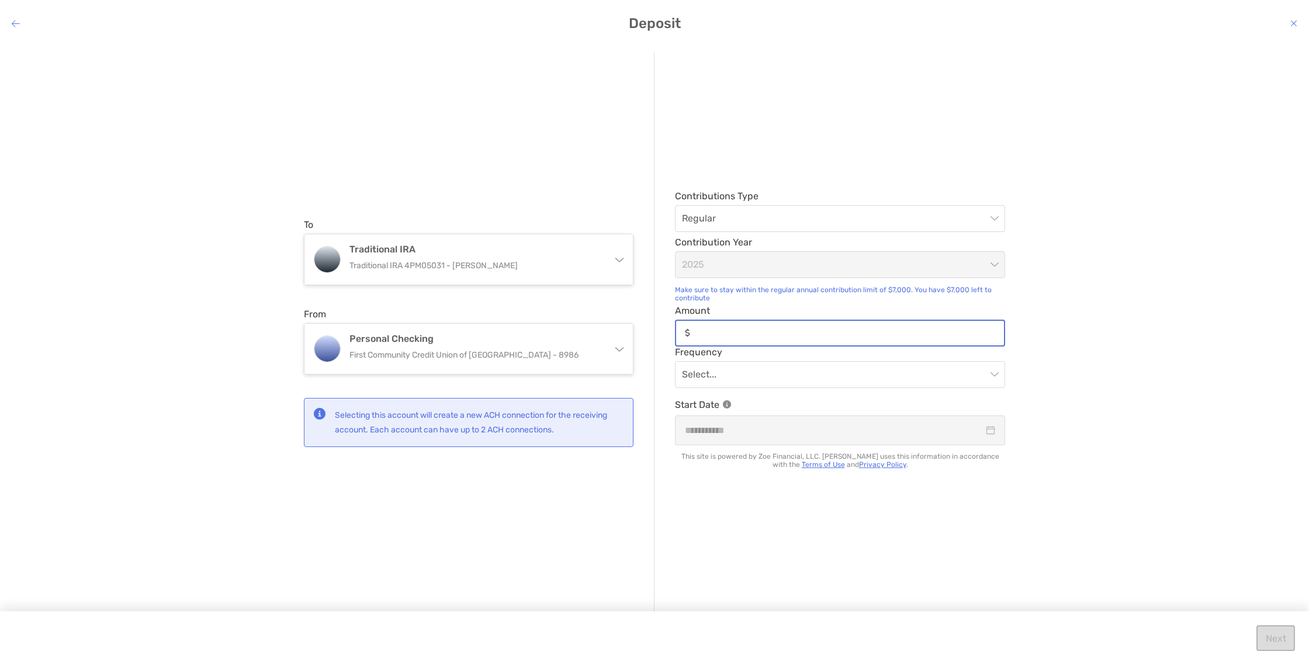
click at [833, 331] on input "Amount" at bounding box center [849, 333] width 309 height 10
type input "***"
click at [777, 365] on input "modal" at bounding box center [834, 375] width 304 height 26
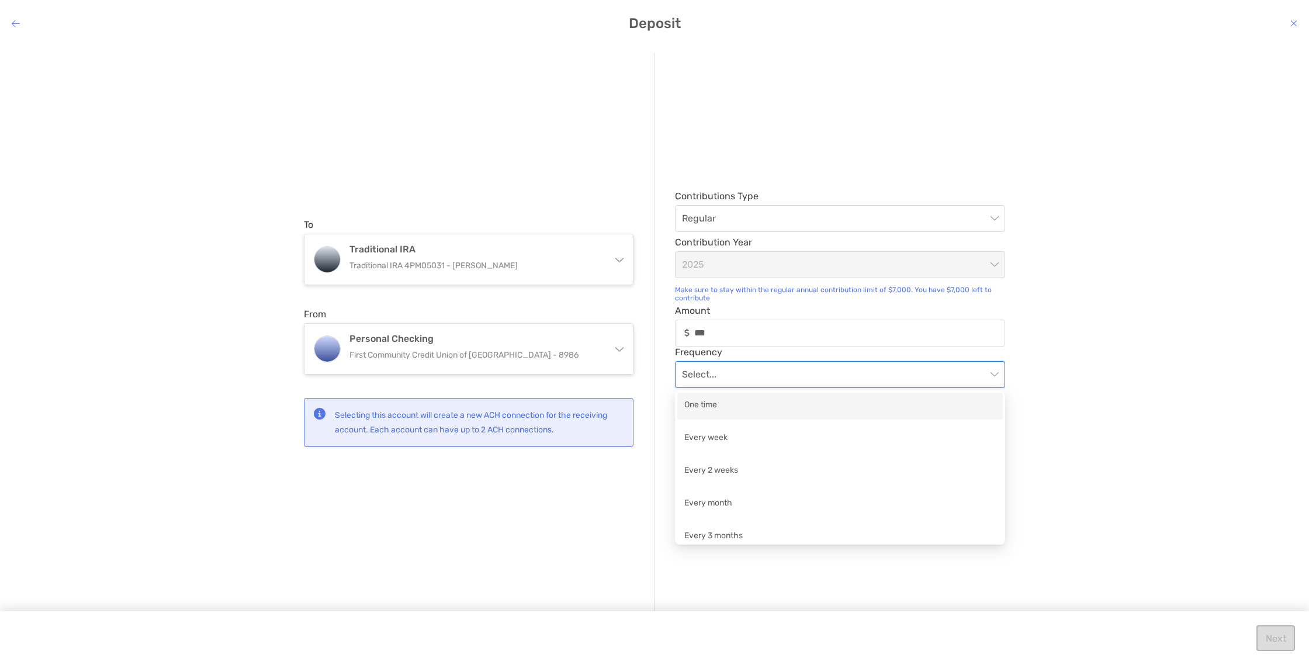
click at [1022, 386] on div "To Traditional IRA Traditional IRA 4PM05031 - [PERSON_NAME] Individual Individu…" at bounding box center [654, 345] width 1309 height 604
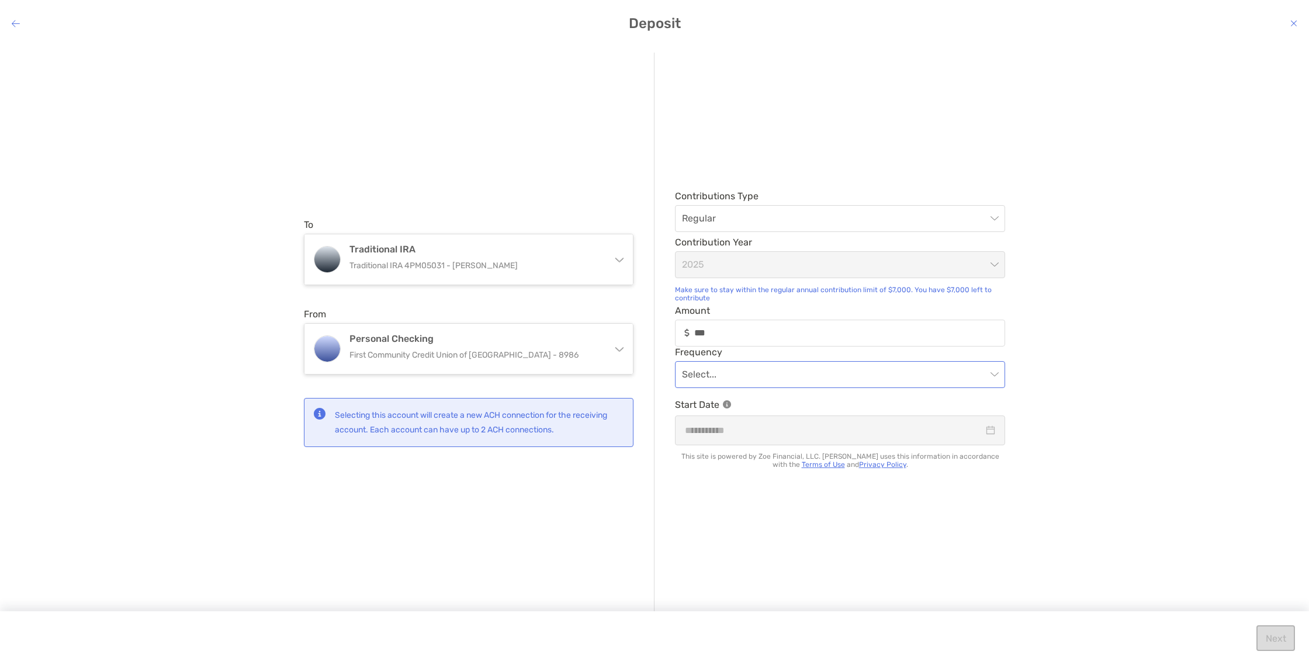
click at [829, 384] on input "modal" at bounding box center [834, 375] width 304 height 26
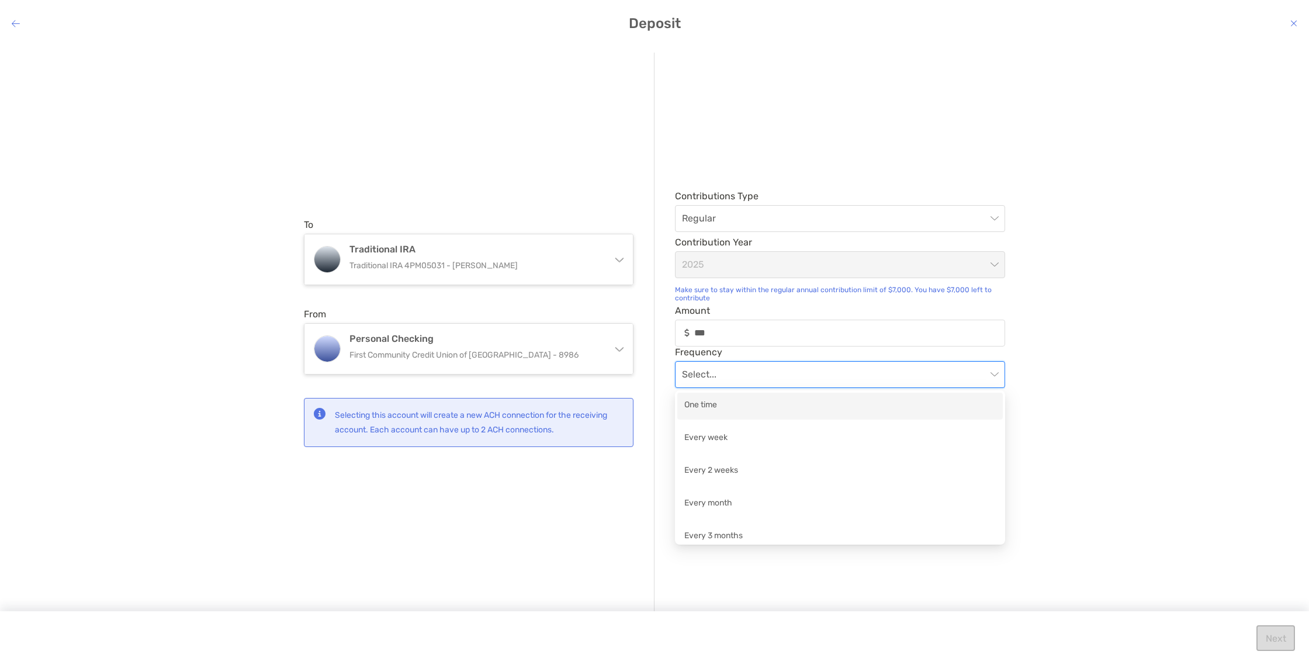
click at [821, 406] on div "One time" at bounding box center [839, 405] width 311 height 15
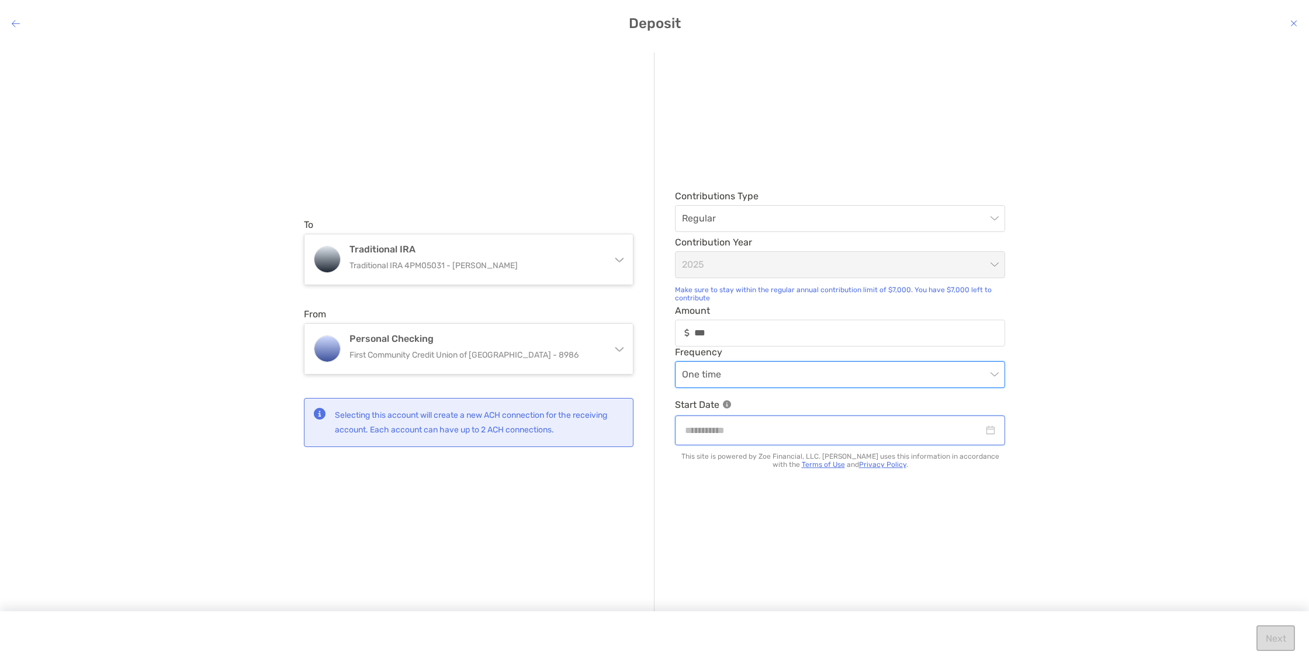
click at [812, 429] on input "modal" at bounding box center [834, 430] width 299 height 15
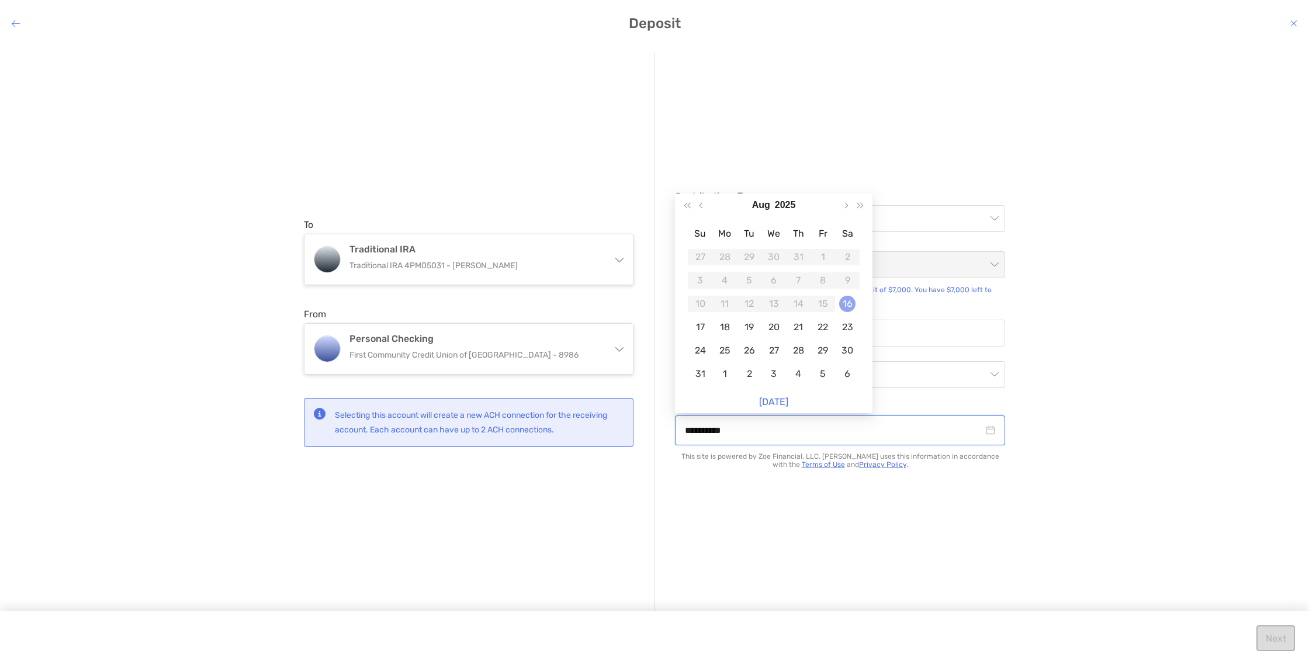
type input "**********"
click at [856, 304] on td "16" at bounding box center [847, 303] width 25 height 23
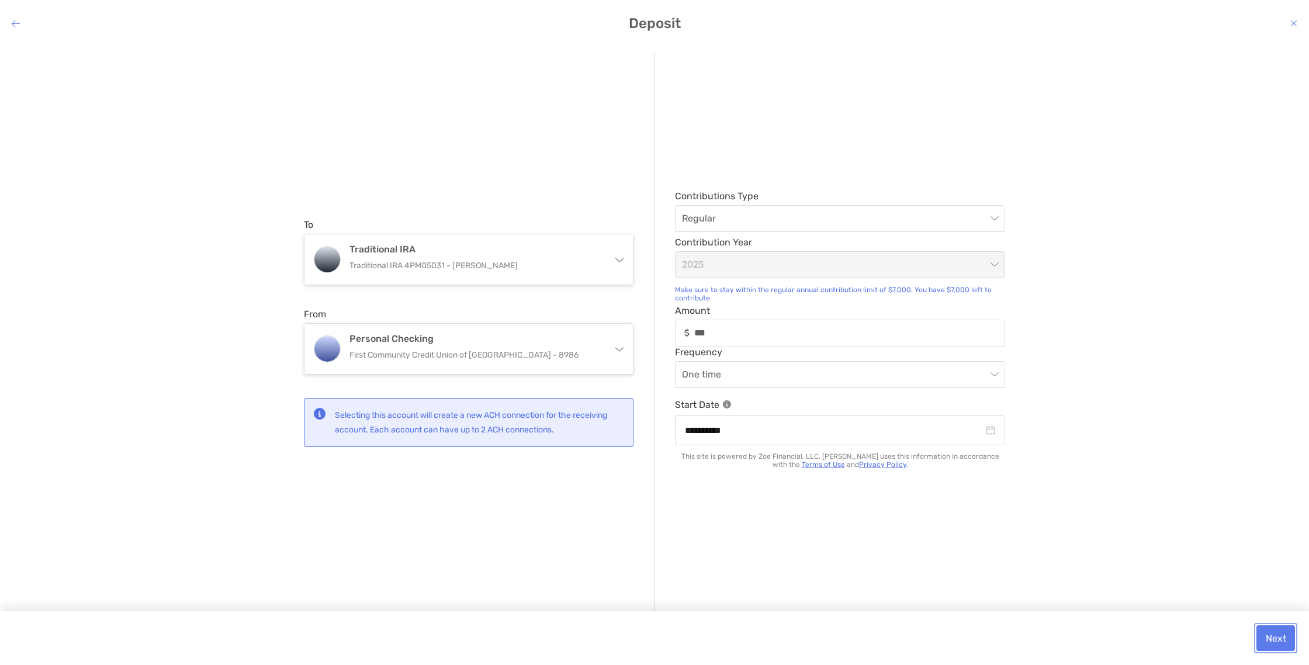
click at [1271, 646] on button "Next" at bounding box center [1275, 638] width 39 height 26
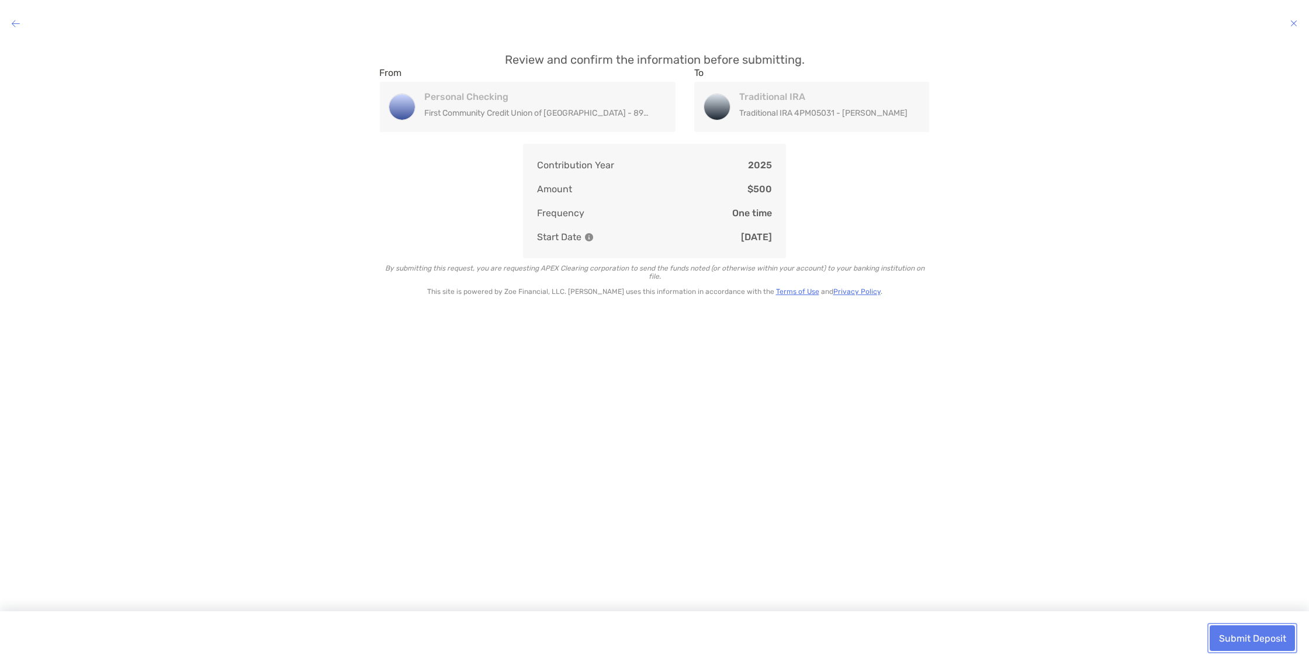
click at [1269, 644] on button "Submit Deposit" at bounding box center [1251, 638] width 85 height 26
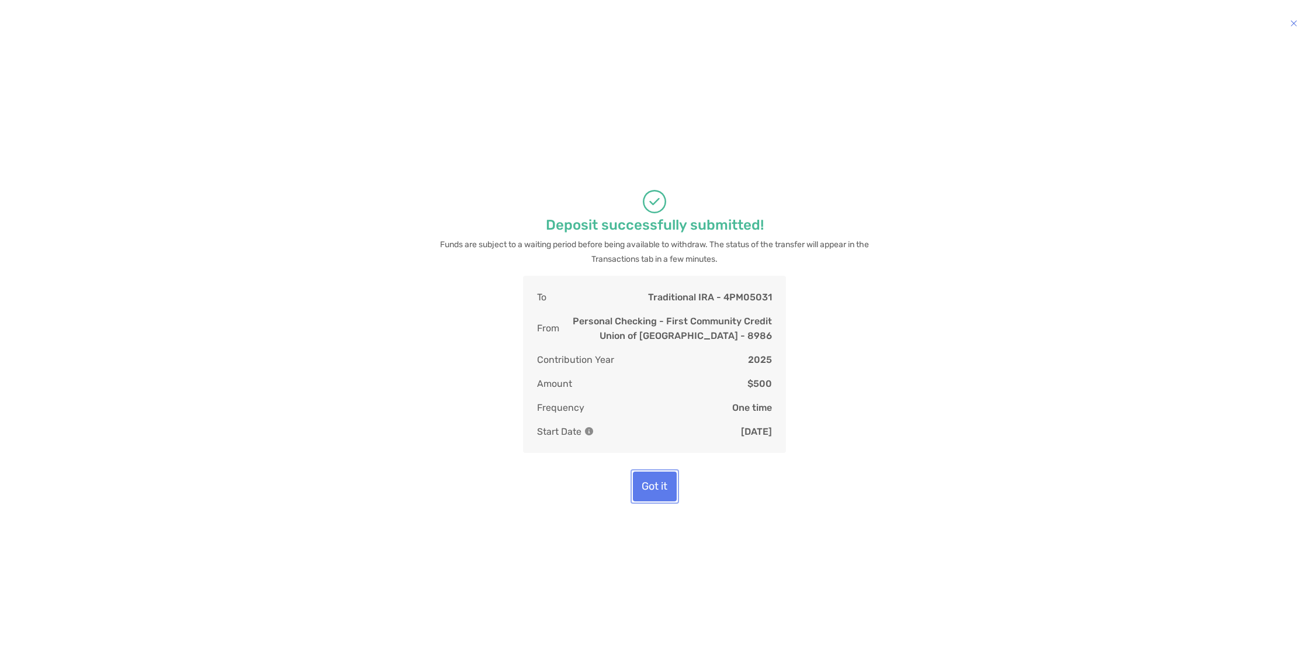
click at [658, 501] on button "Got it" at bounding box center [655, 487] width 44 height 30
click at [657, 498] on button "Got it" at bounding box center [655, 487] width 44 height 30
